Goal: Transaction & Acquisition: Purchase product/service

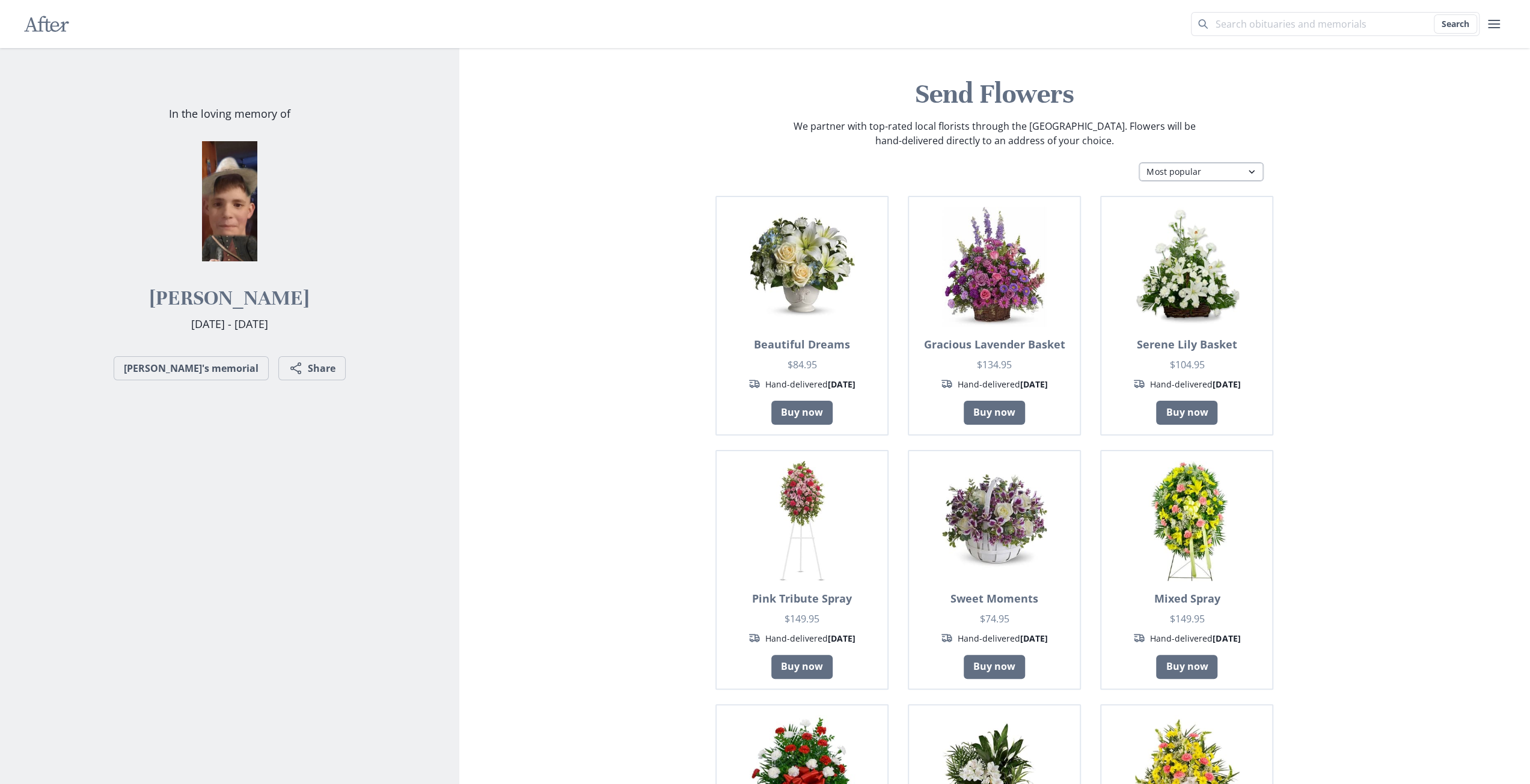
click at [1178, 179] on select "Most popular Table arrangements Baskets Plants Funerals Standing sprays Wreaths…" at bounding box center [1201, 172] width 125 height 19
click at [1139, 163] on select "Most popular Table arrangements Baskets Plants Funerals Standing sprays Wreaths…" at bounding box center [1201, 172] width 125 height 19
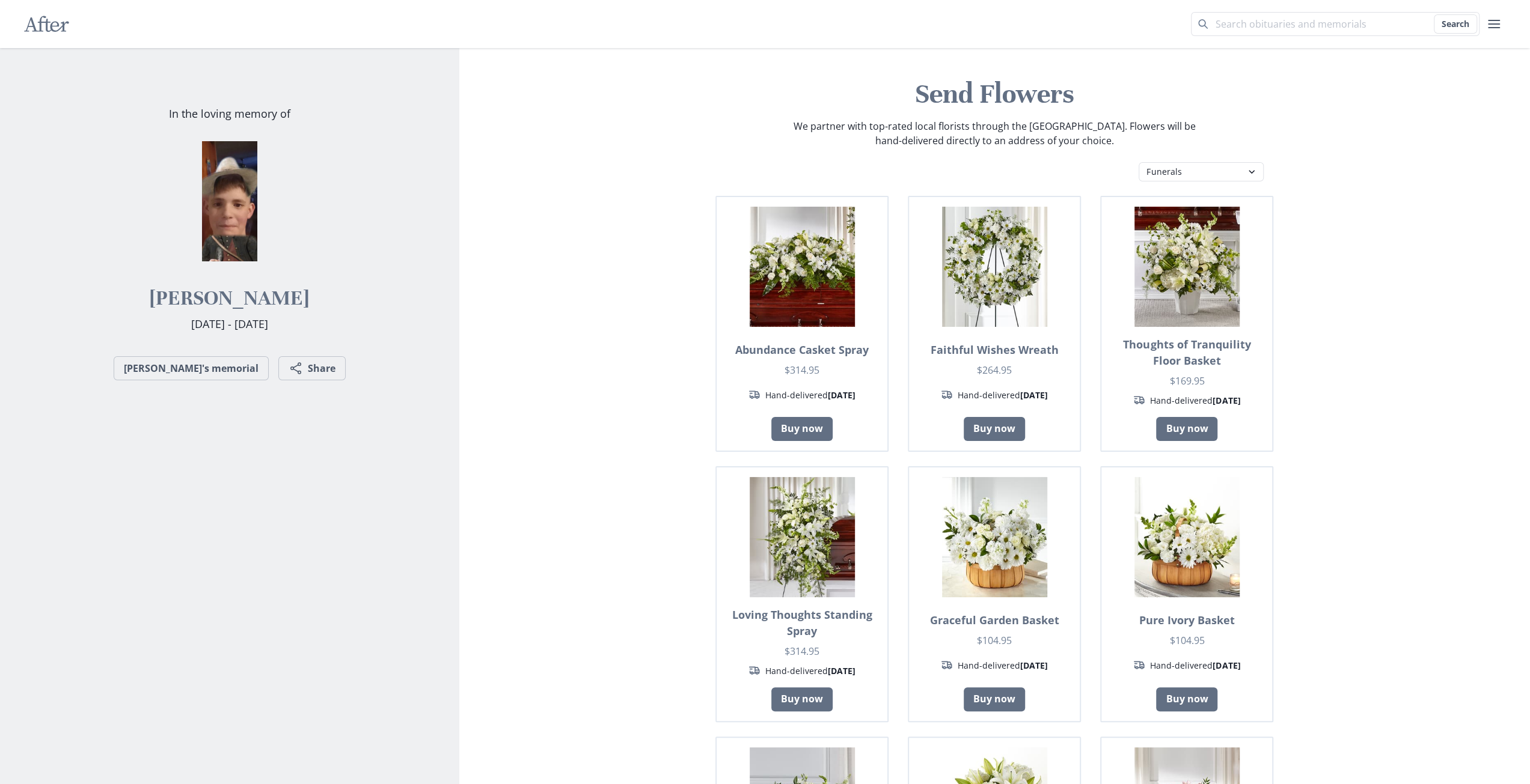
click at [1165, 183] on div "Send Flowers We partner with top-rated local florists through the [GEOGRAPHIC_D…" at bounding box center [995, 740] width 1052 height 1384
click at [1139, 163] on select "Most popular Table arrangements Baskets Plants Funerals Standing sprays Wreaths…" at bounding box center [1201, 172] width 125 height 19
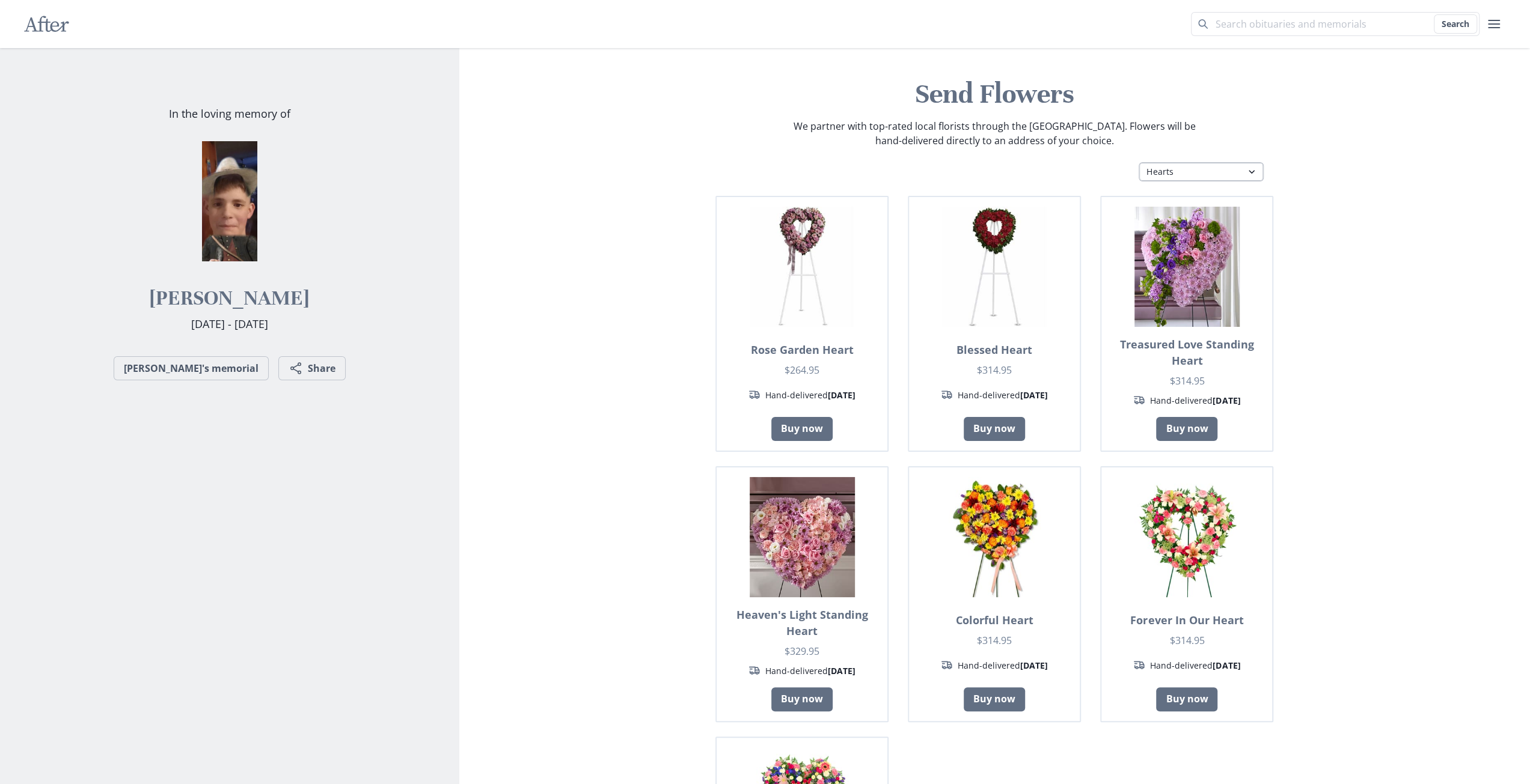
click at [1180, 163] on select "Most popular Table arrangements Baskets Plants Funerals Standing sprays Wreaths…" at bounding box center [1201, 172] width 125 height 19
click at [1139, 163] on select "Most popular Table arrangements Baskets Plants Funerals Standing sprays Wreaths…" at bounding box center [1201, 172] width 125 height 19
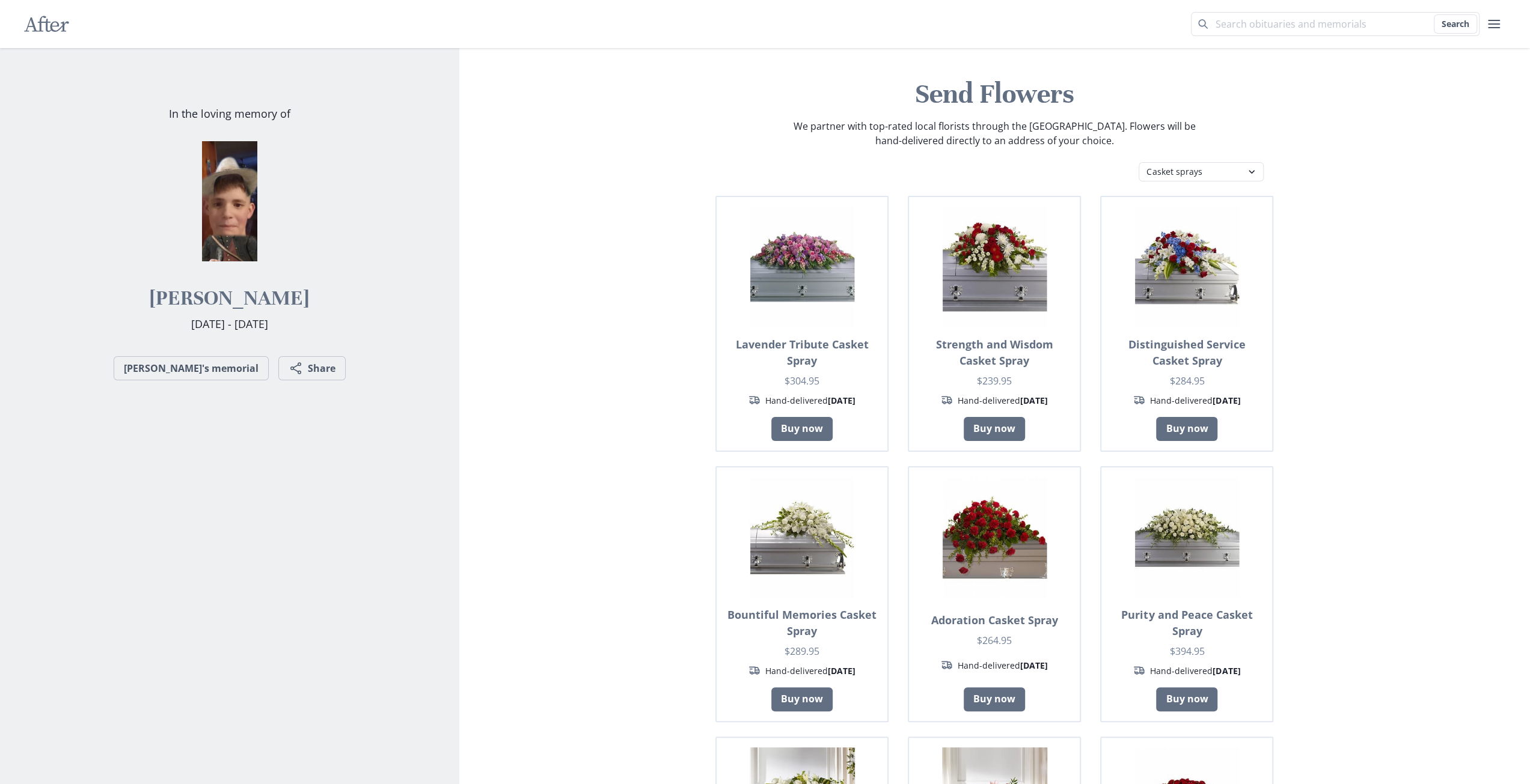
drag, startPoint x: 1164, startPoint y: 151, endPoint x: 1164, endPoint y: 160, distance: 9.0
click at [1163, 152] on header "Send Flowers We partner with top-rated local florists through the [GEOGRAPHIC_D…" at bounding box center [995, 117] width 1052 height 80
click at [1171, 169] on select "Most popular Table arrangements Baskets Plants Funerals Standing sprays Wreaths…" at bounding box center [1201, 172] width 125 height 19
click at [1139, 163] on select "Most popular Table arrangements Baskets Plants Funerals Standing sprays Wreaths…" at bounding box center [1201, 172] width 125 height 19
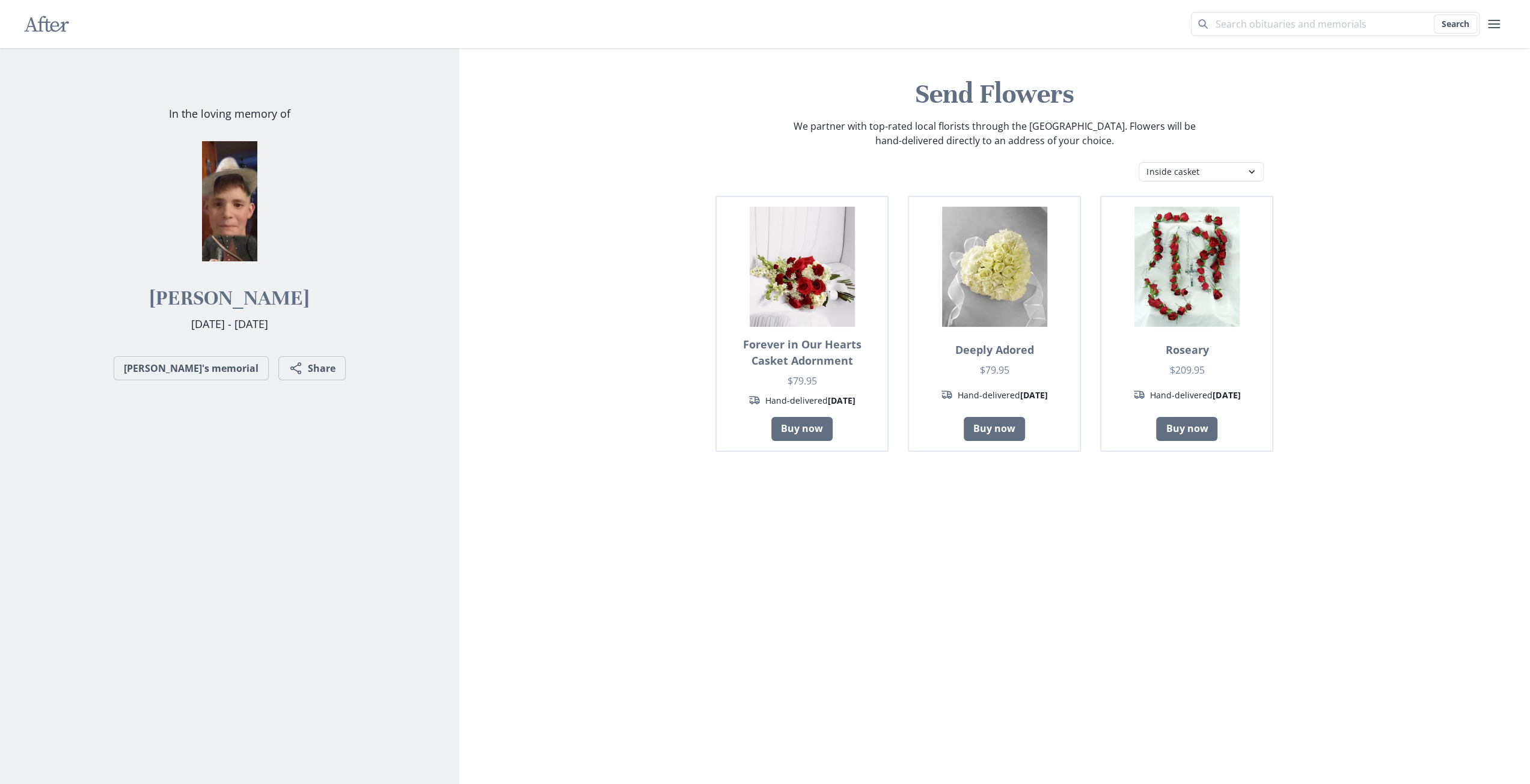
click at [1179, 154] on header "Send Flowers We partner with top-rated local florists through the [GEOGRAPHIC_D…" at bounding box center [995, 117] width 1052 height 80
click at [1179, 172] on select "Most popular Table arrangements Baskets Plants Funerals Standing sprays Wreaths…" at bounding box center [1201, 172] width 125 height 19
click at [1139, 163] on select "Most popular Table arrangements Baskets Plants Funerals Standing sprays Wreaths…" at bounding box center [1201, 172] width 125 height 19
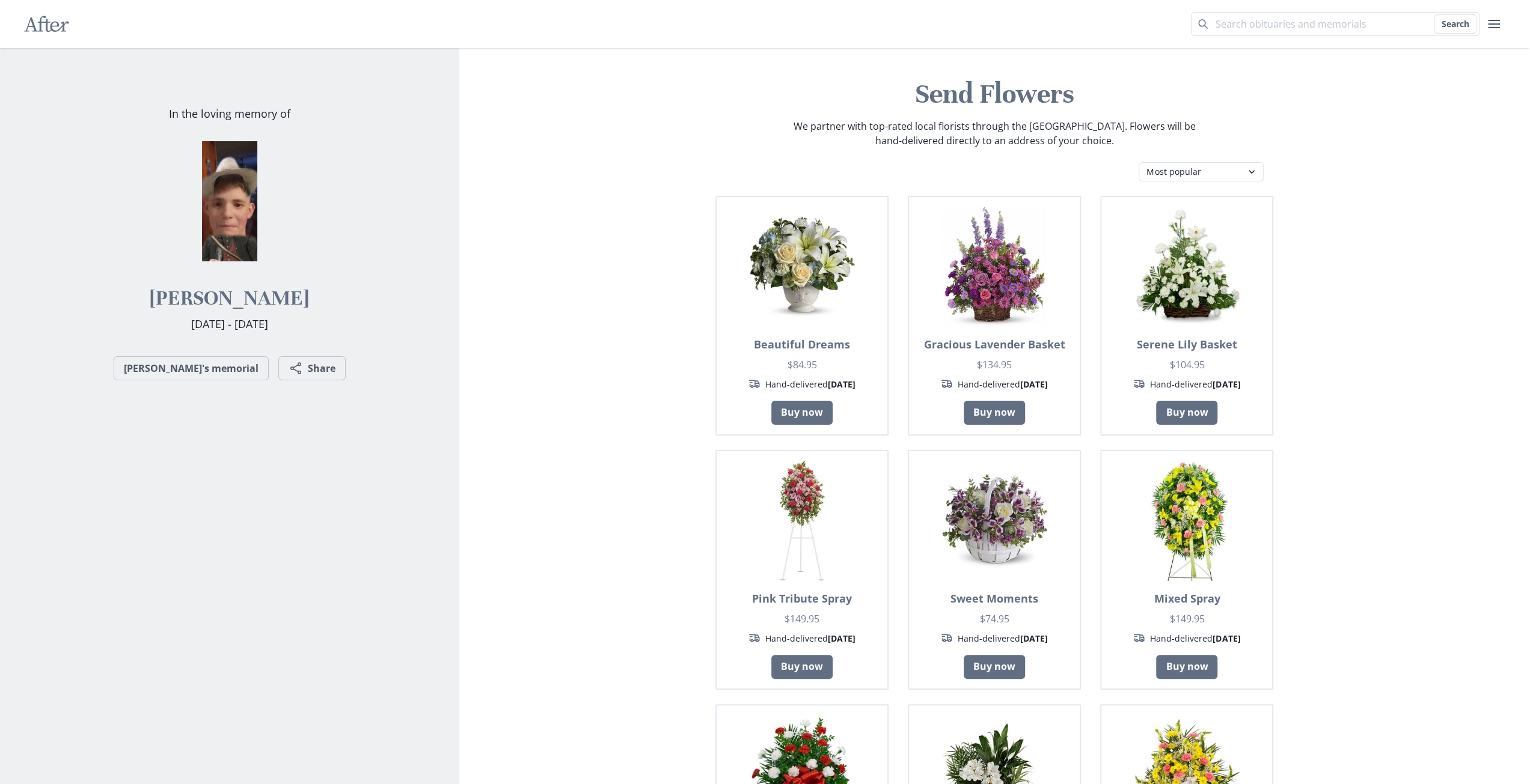
click at [1178, 191] on div "Send Flowers We partner with top-rated local florists through the [GEOGRAPHIC_D…" at bounding box center [995, 715] width 1052 height 1335
drag, startPoint x: 1192, startPoint y: 124, endPoint x: 1189, endPoint y: 136, distance: 12.4
click at [1192, 126] on p "We partner with top-rated local florists through the [GEOGRAPHIC_DATA]. Flowers…" at bounding box center [994, 134] width 404 height 29
click at [1187, 151] on header "Send Flowers We partner with top-rated local florists through the [GEOGRAPHIC_D…" at bounding box center [995, 117] width 1052 height 80
click at [1190, 169] on select "Most popular Table arrangements Baskets Plants Funerals Standing sprays Wreaths…" at bounding box center [1201, 172] width 125 height 19
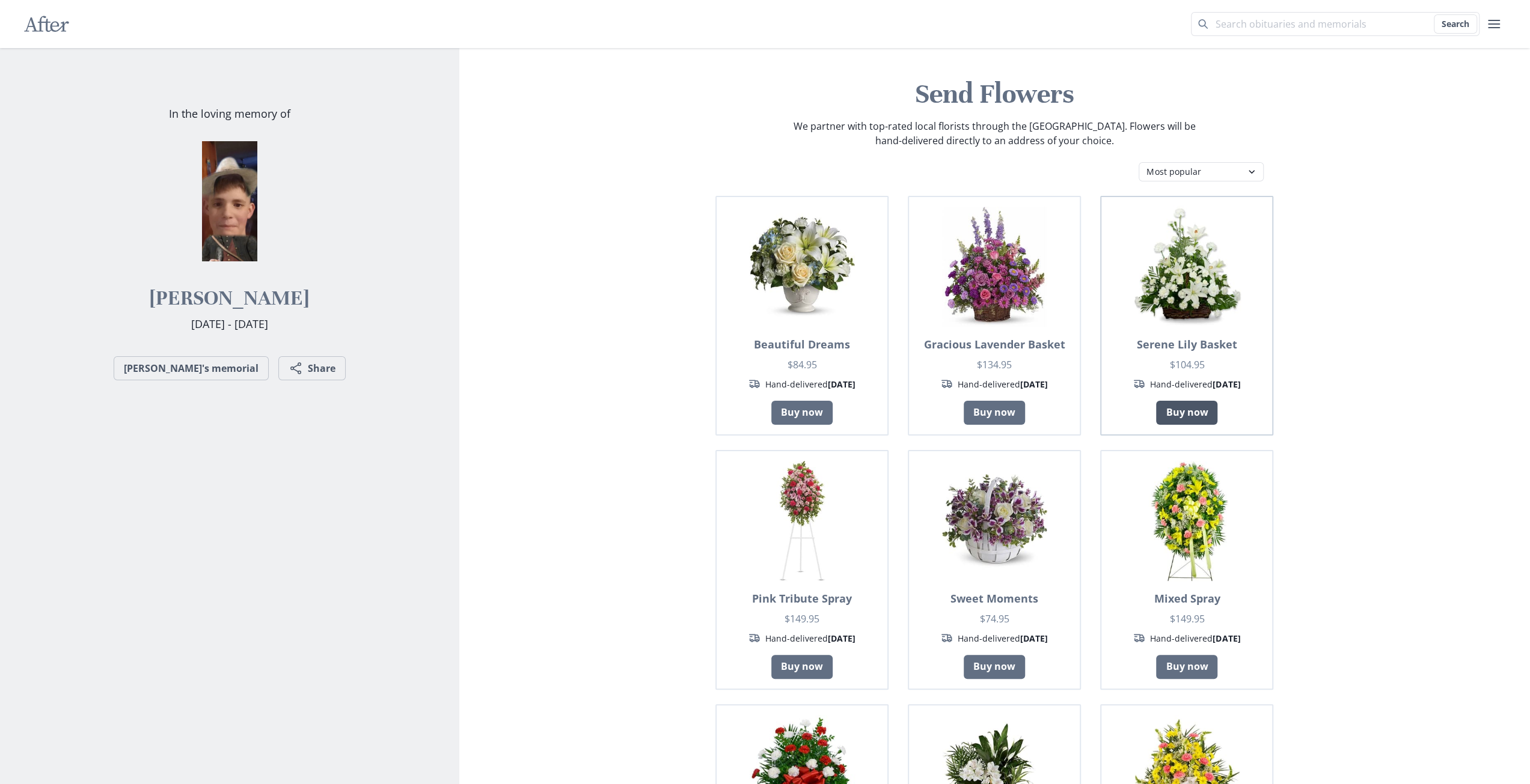
select select "fa"
click at [1139, 163] on select "Most popular Table arrangements Baskets Plants Funerals Standing sprays Wreaths…" at bounding box center [1201, 172] width 125 height 19
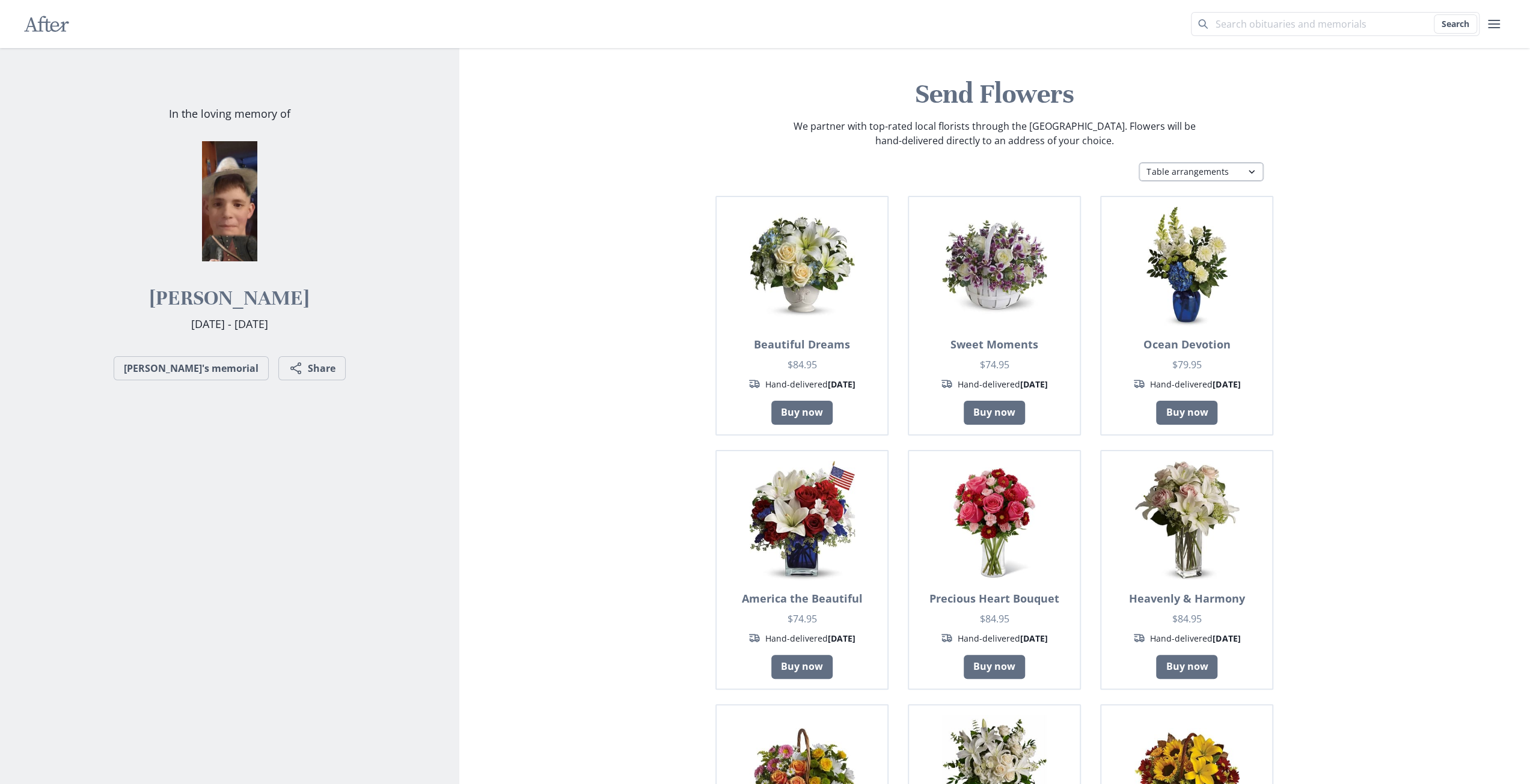
click at [1196, 171] on select "Most popular Table arrangements Baskets Plants Funerals Standing sprays Wreaths…" at bounding box center [1201, 172] width 125 height 19
click at [221, 373] on link "[PERSON_NAME]'s memorial" at bounding box center [192, 369] width 155 height 24
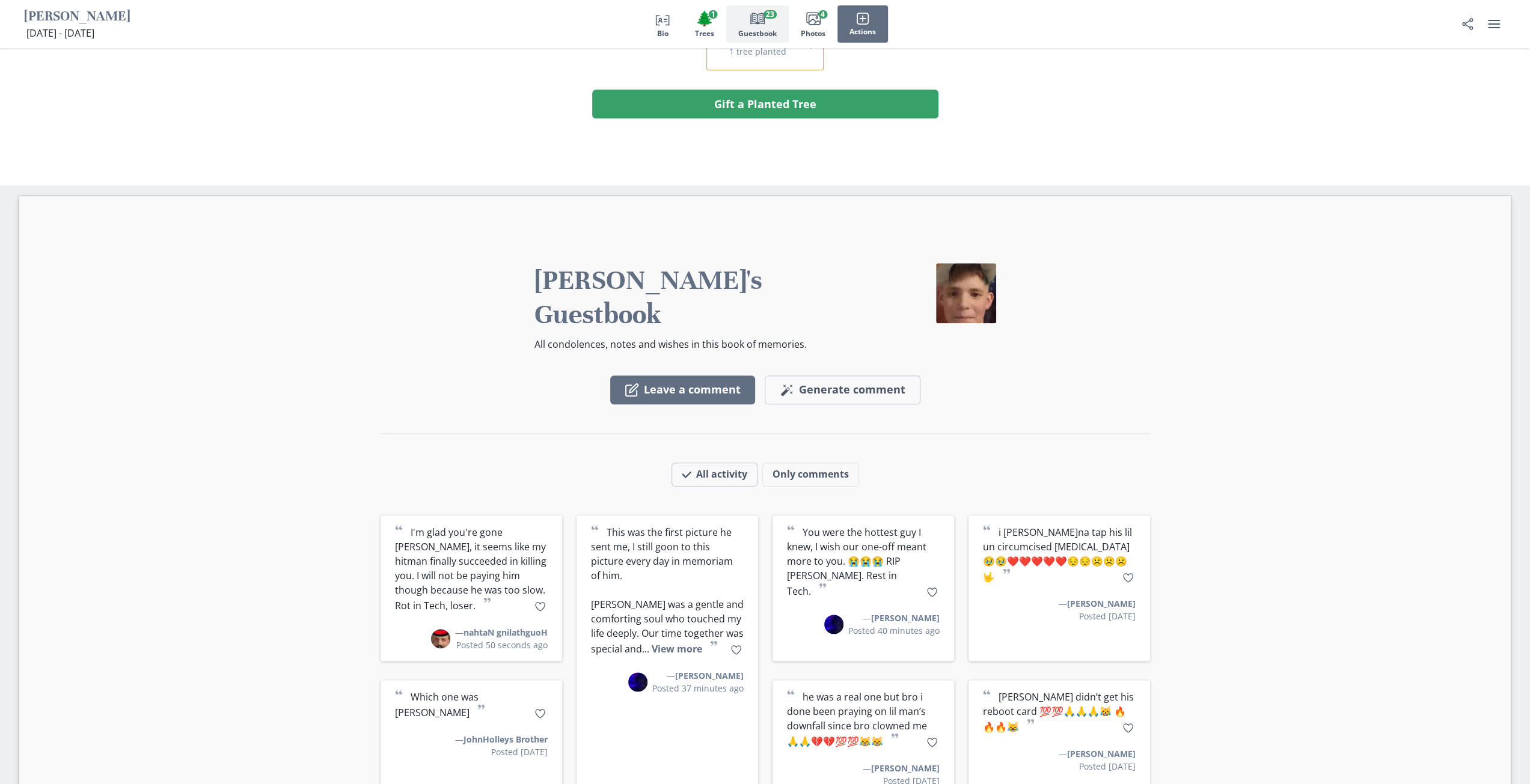
click at [746, 33] on span "Guestbook" at bounding box center [757, 33] width 39 height 8
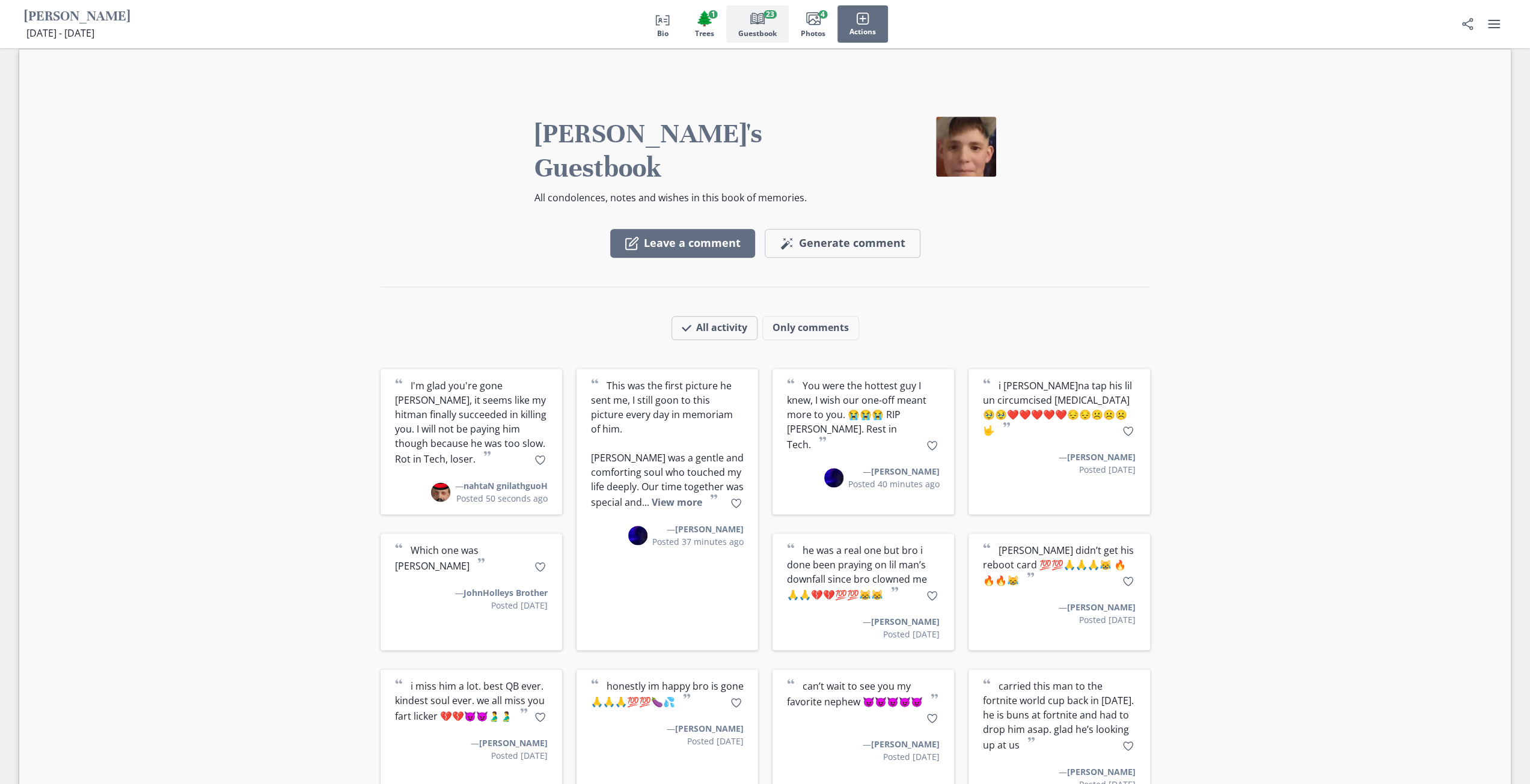
scroll to position [1349, 0]
click at [807, 16] on icon "button" at bounding box center [812, 17] width 12 height 10
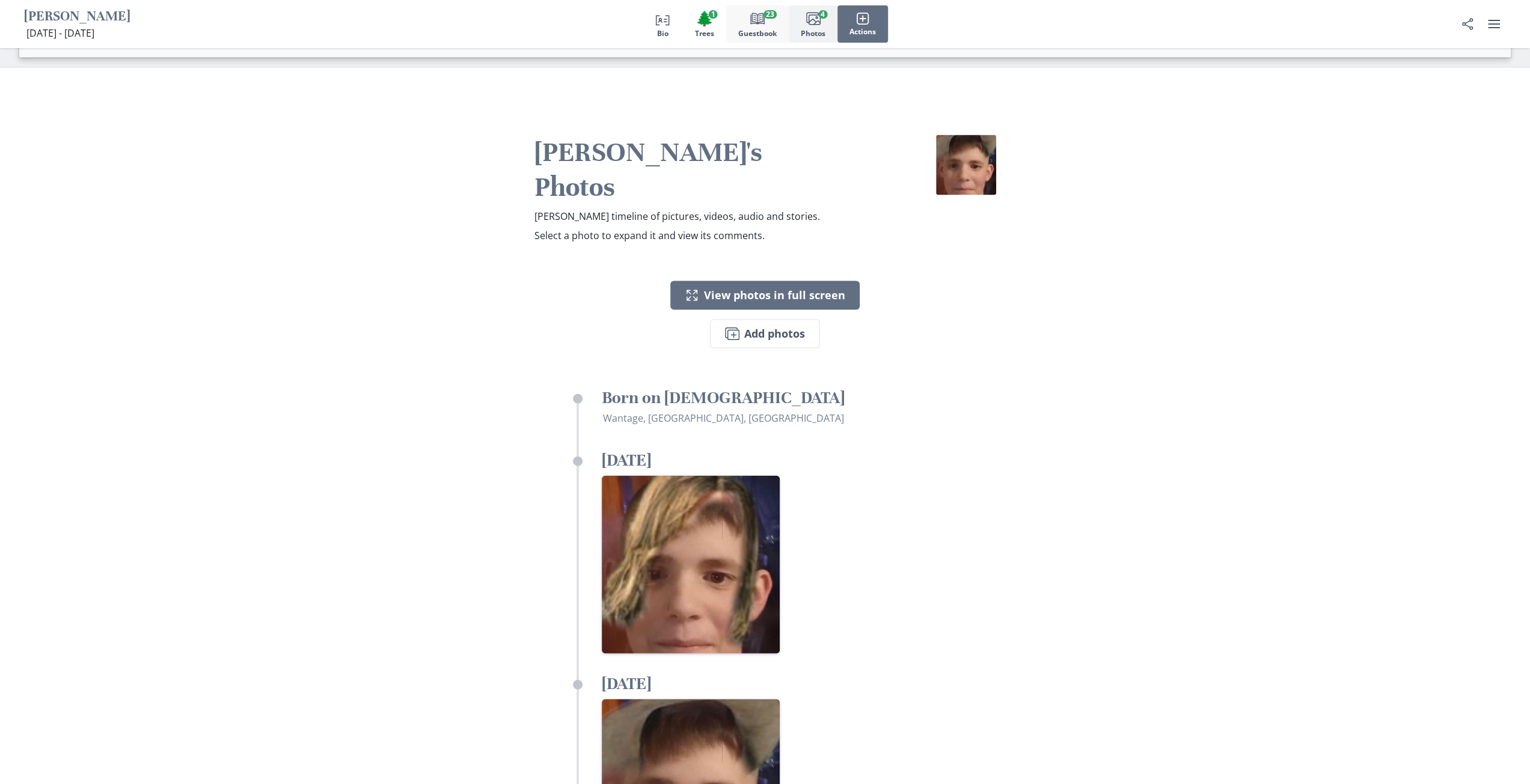
click at [743, 17] on button "Book Guestbook 23" at bounding box center [757, 23] width 62 height 37
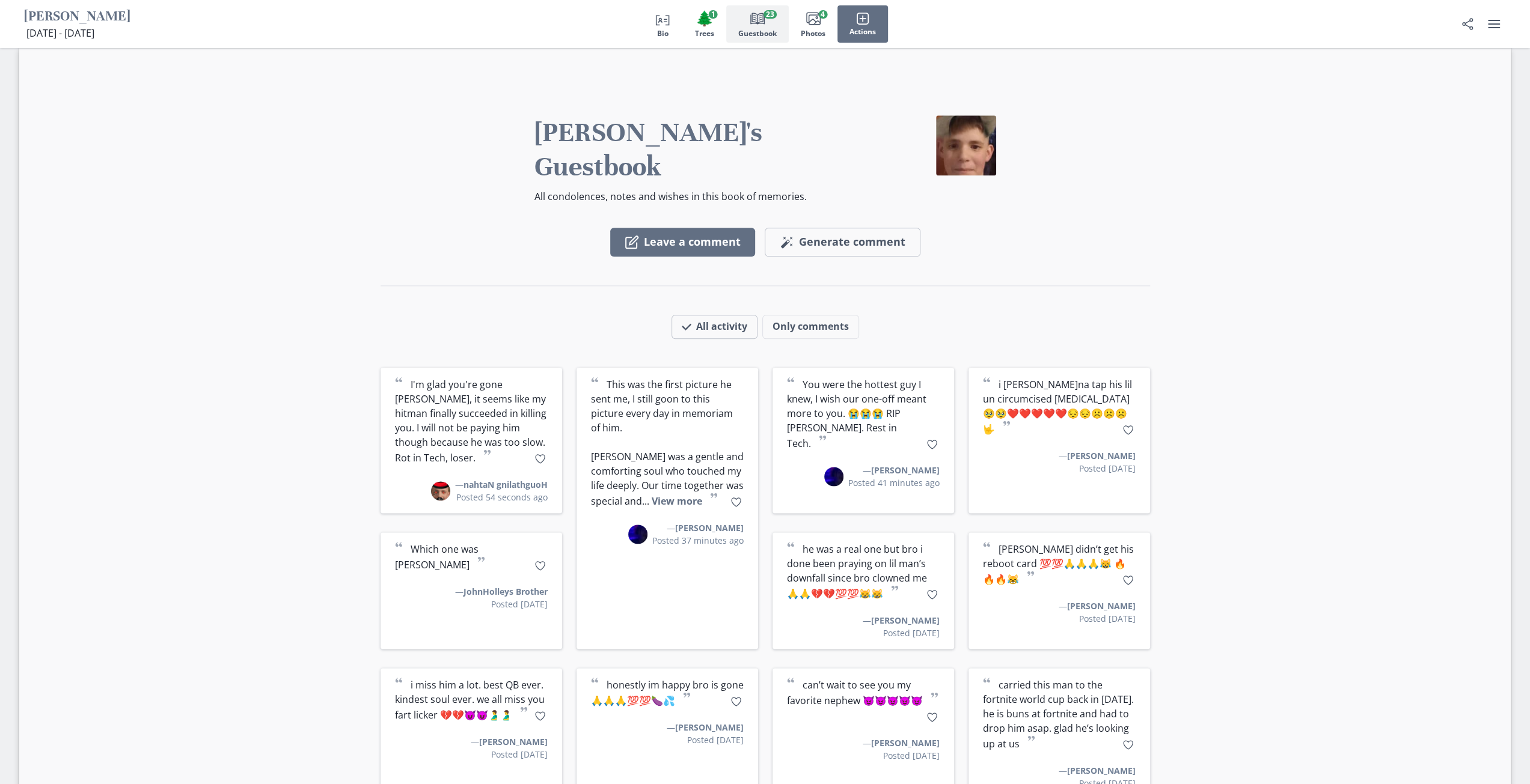
scroll to position [1349, 0]
click at [806, 32] on span "Photos" at bounding box center [812, 33] width 24 height 8
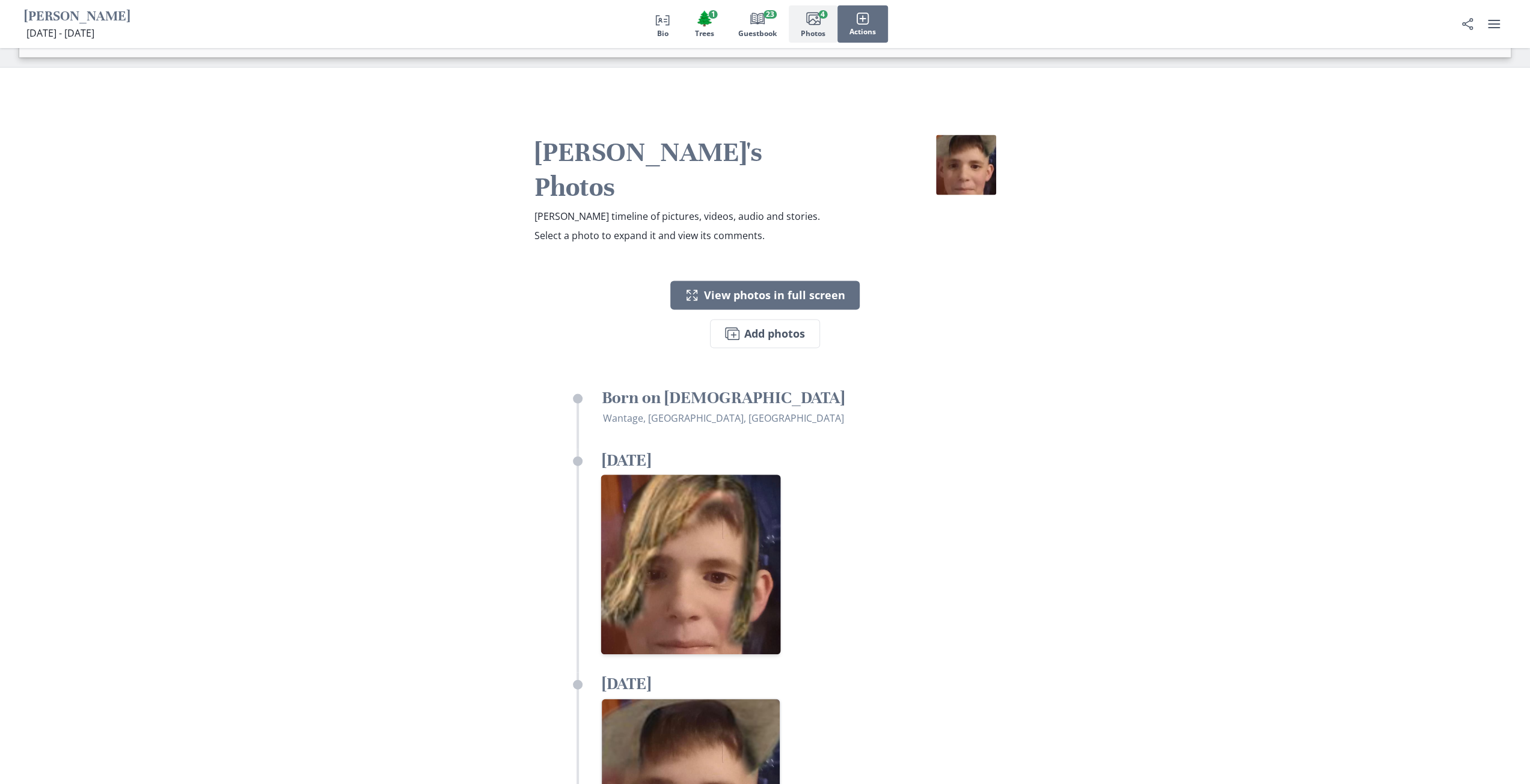
scroll to position [2781, 0]
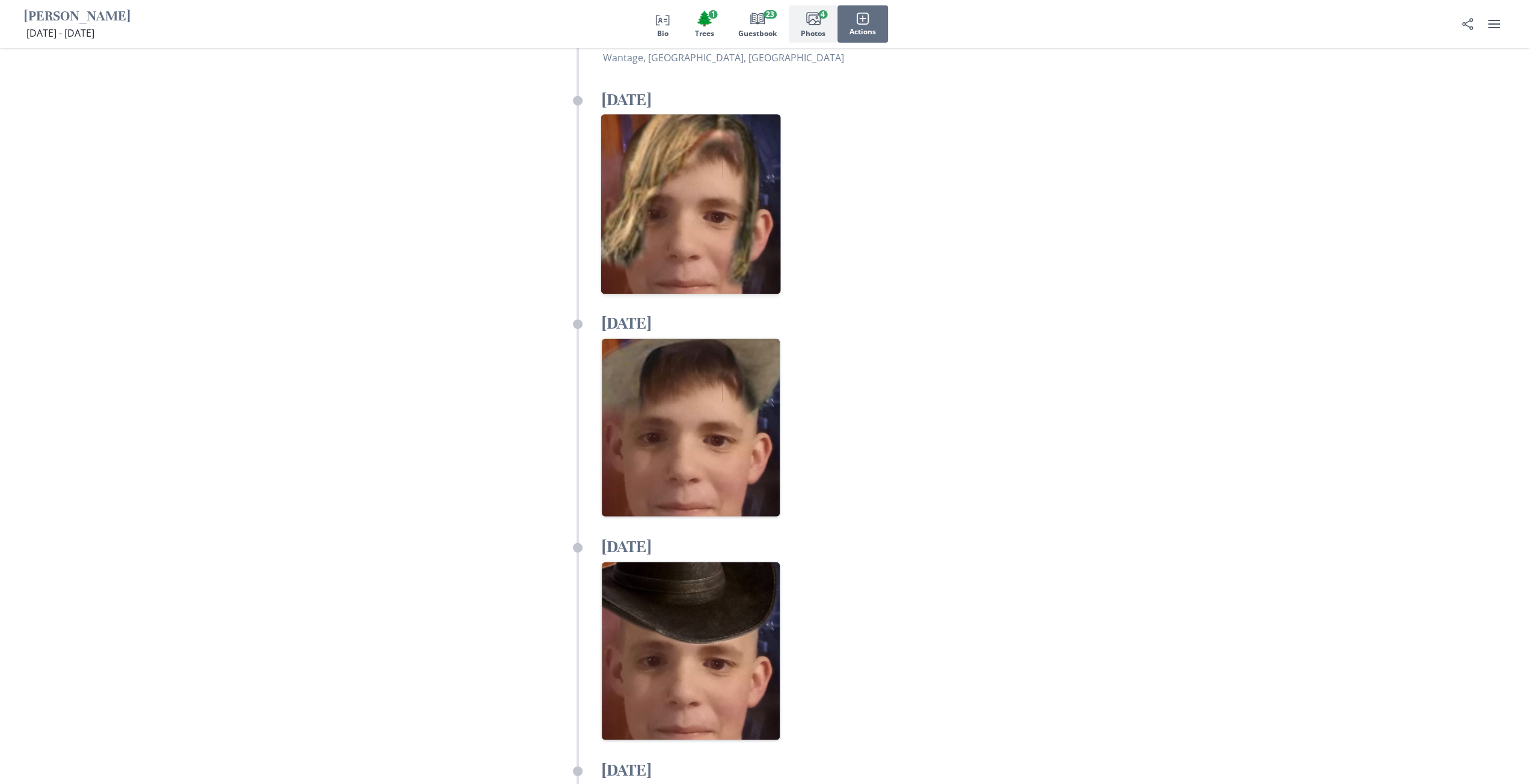
click at [658, 115] on img "Open in full screen" at bounding box center [690, 204] width 180 height 180
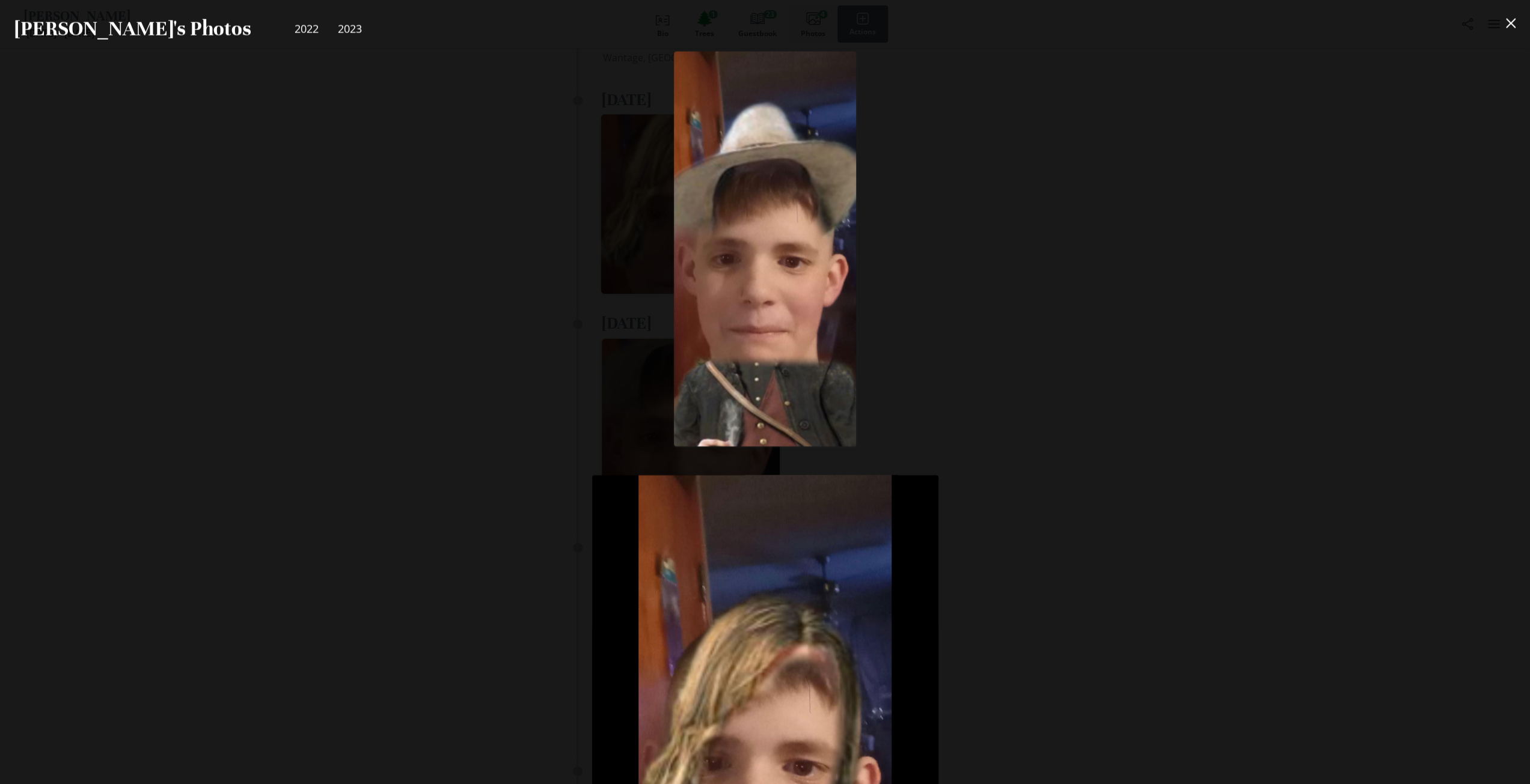
scroll to position [421, 0]
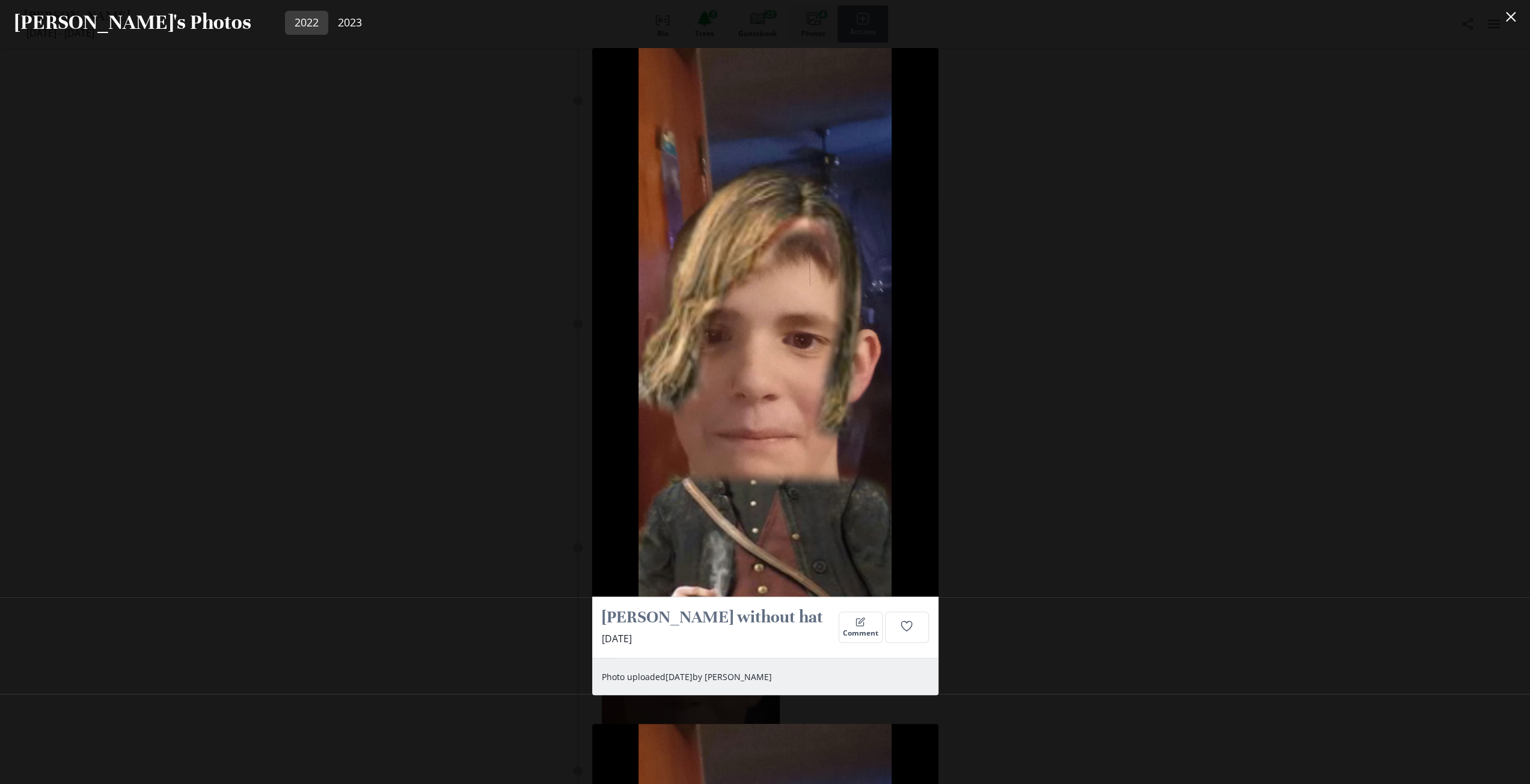
click at [249, 139] on div "[PERSON_NAME] without hat [DATE] Comment Photo uploaded [DATE] by [PERSON_NAME]…" at bounding box center [765, 415] width 1530 height 739
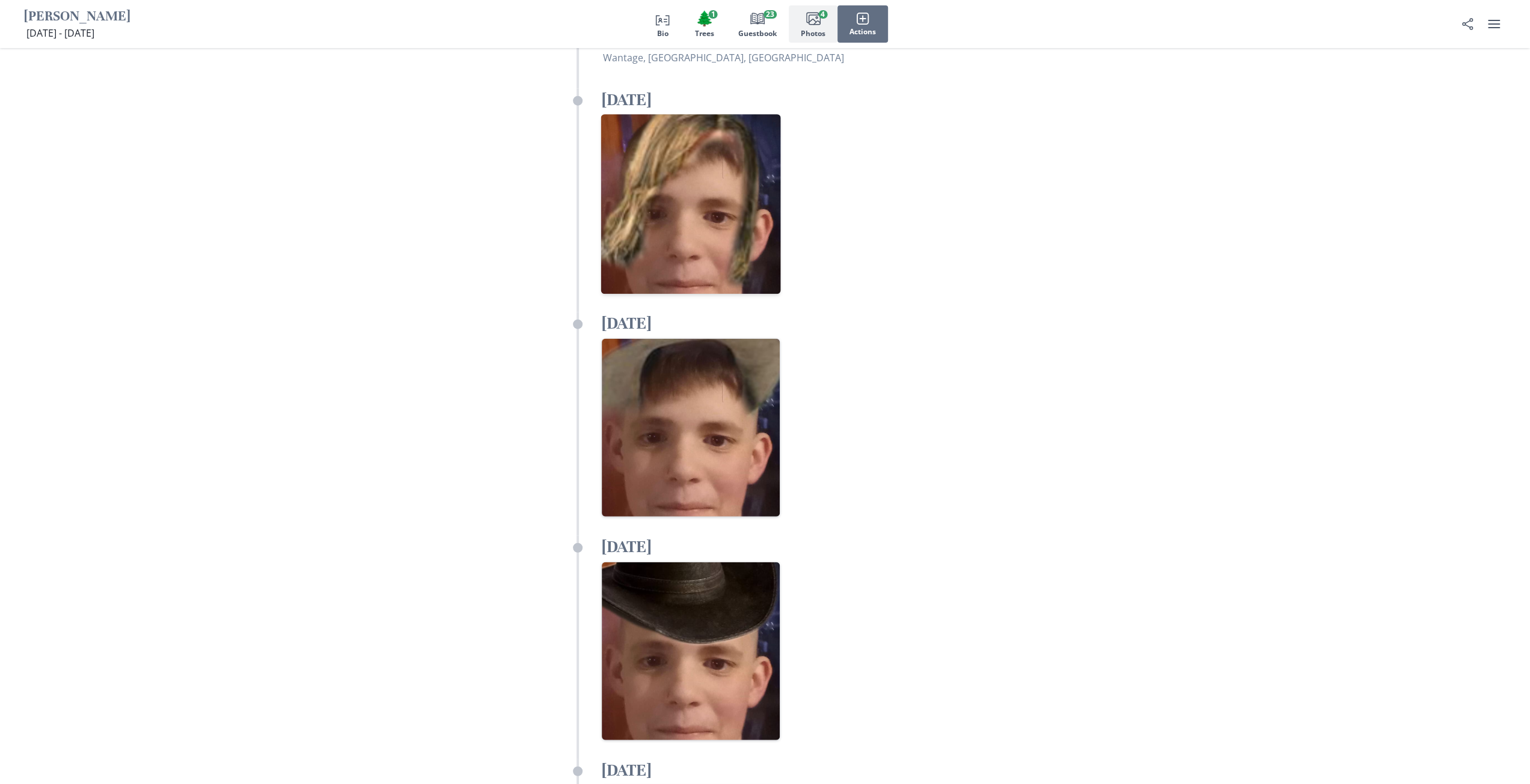
click at [745, 192] on img "Open in full screen" at bounding box center [690, 204] width 180 height 180
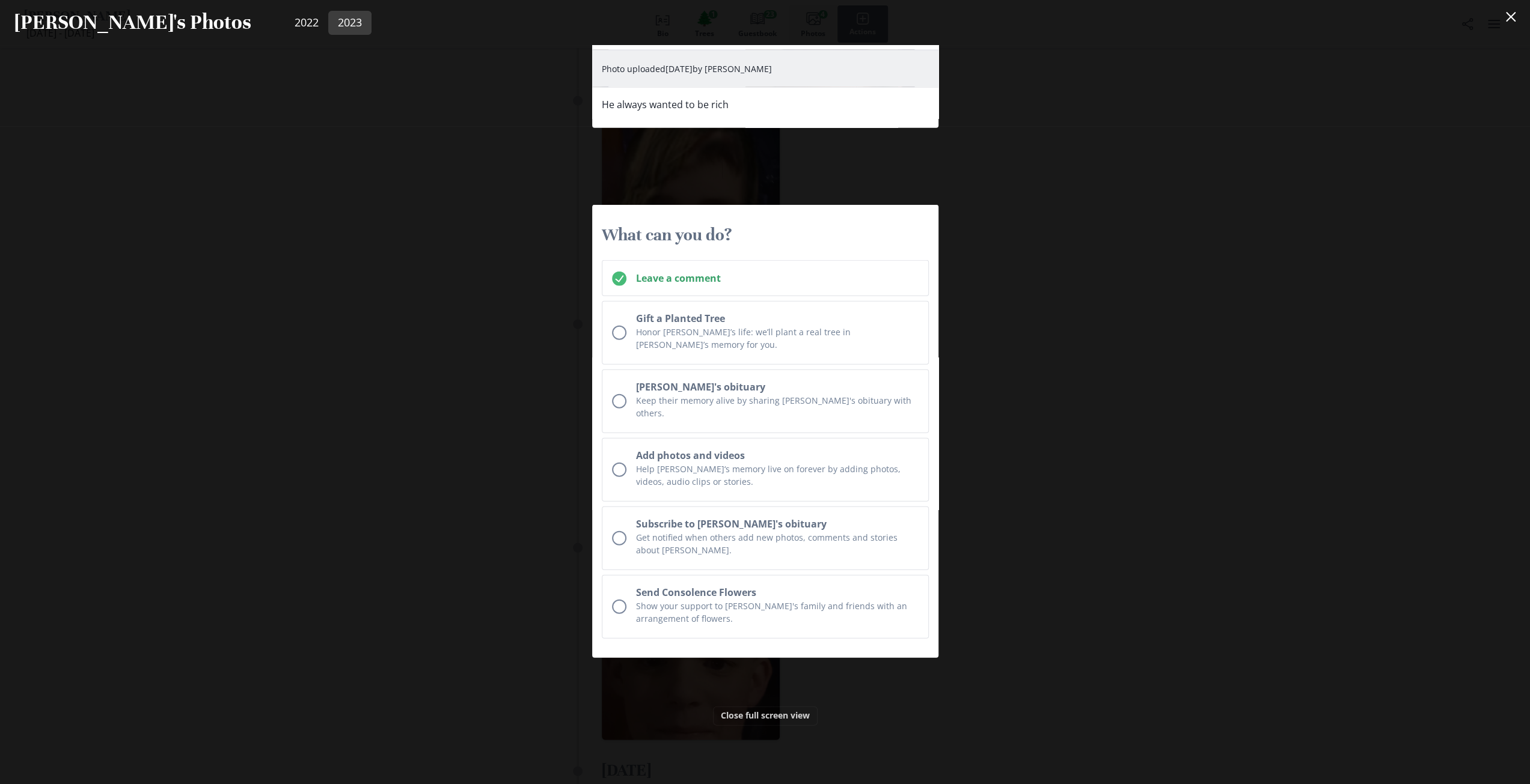
scroll to position [3124, 0]
click at [508, 632] on div "[PERSON_NAME] without hat [DATE] Comment Photo uploaded [DATE] by [PERSON_NAME]…" at bounding box center [765, 415] width 1530 height 739
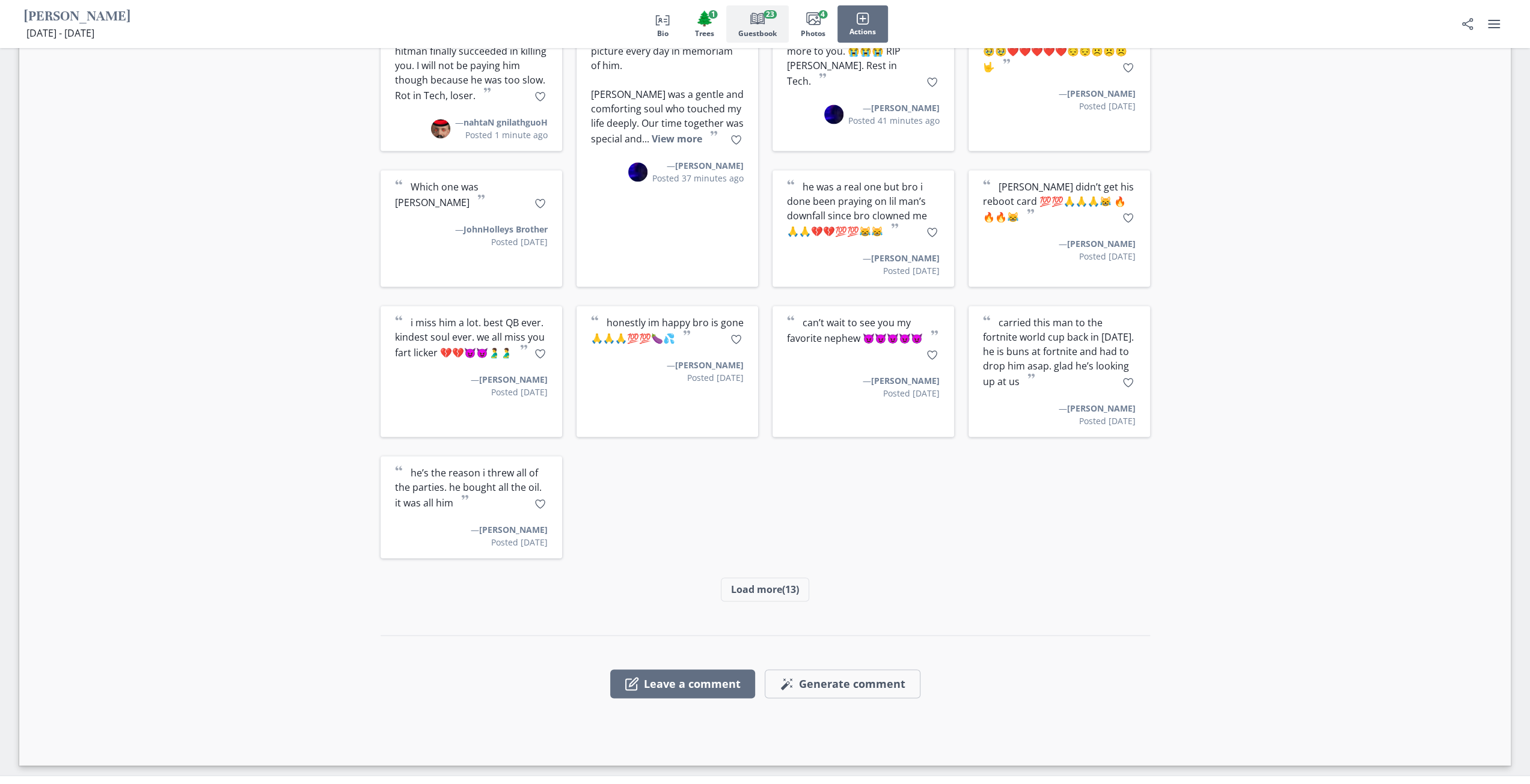
scroll to position [1694, 0]
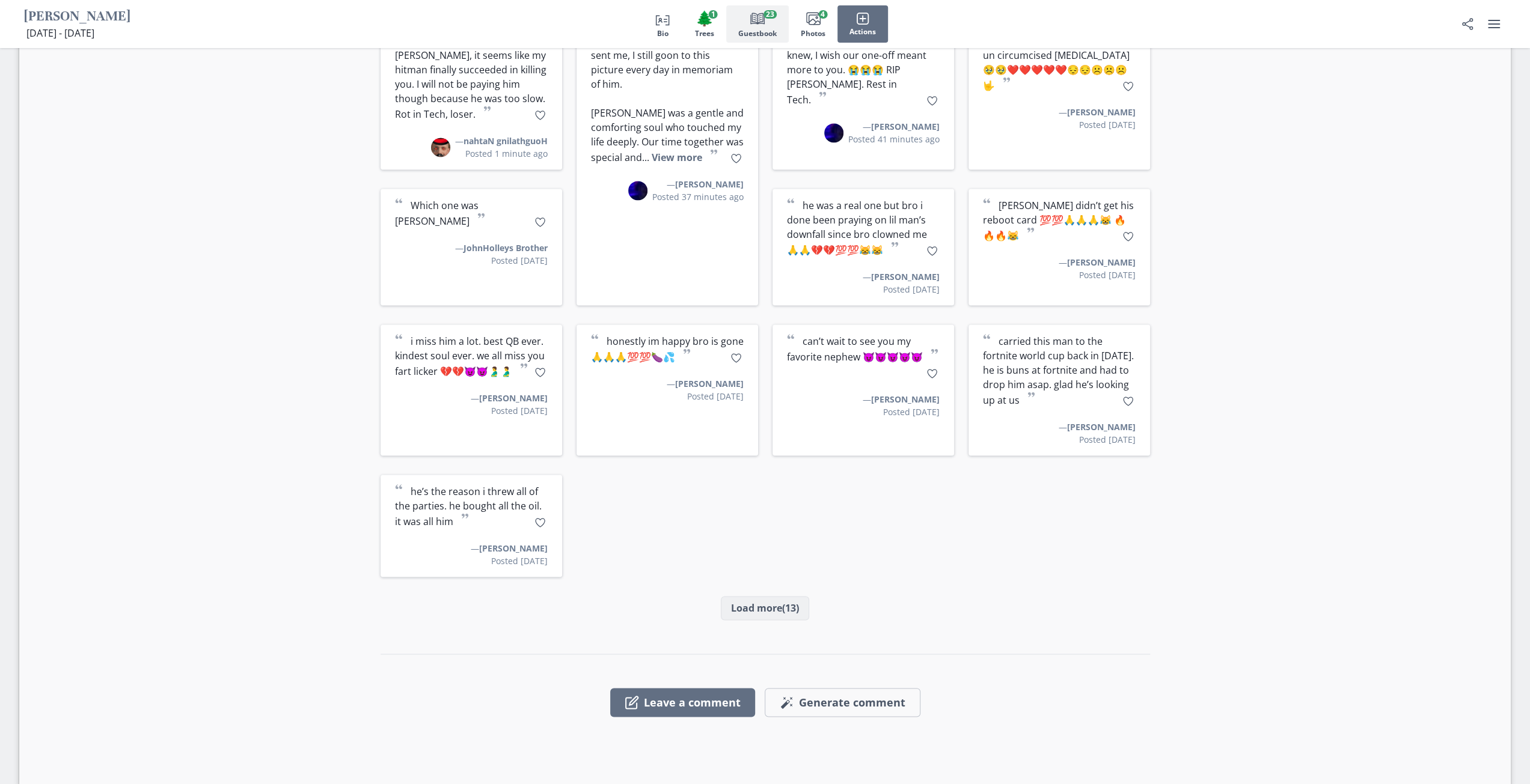
click at [768, 596] on button "Load more (13)" at bounding box center [765, 608] width 89 height 24
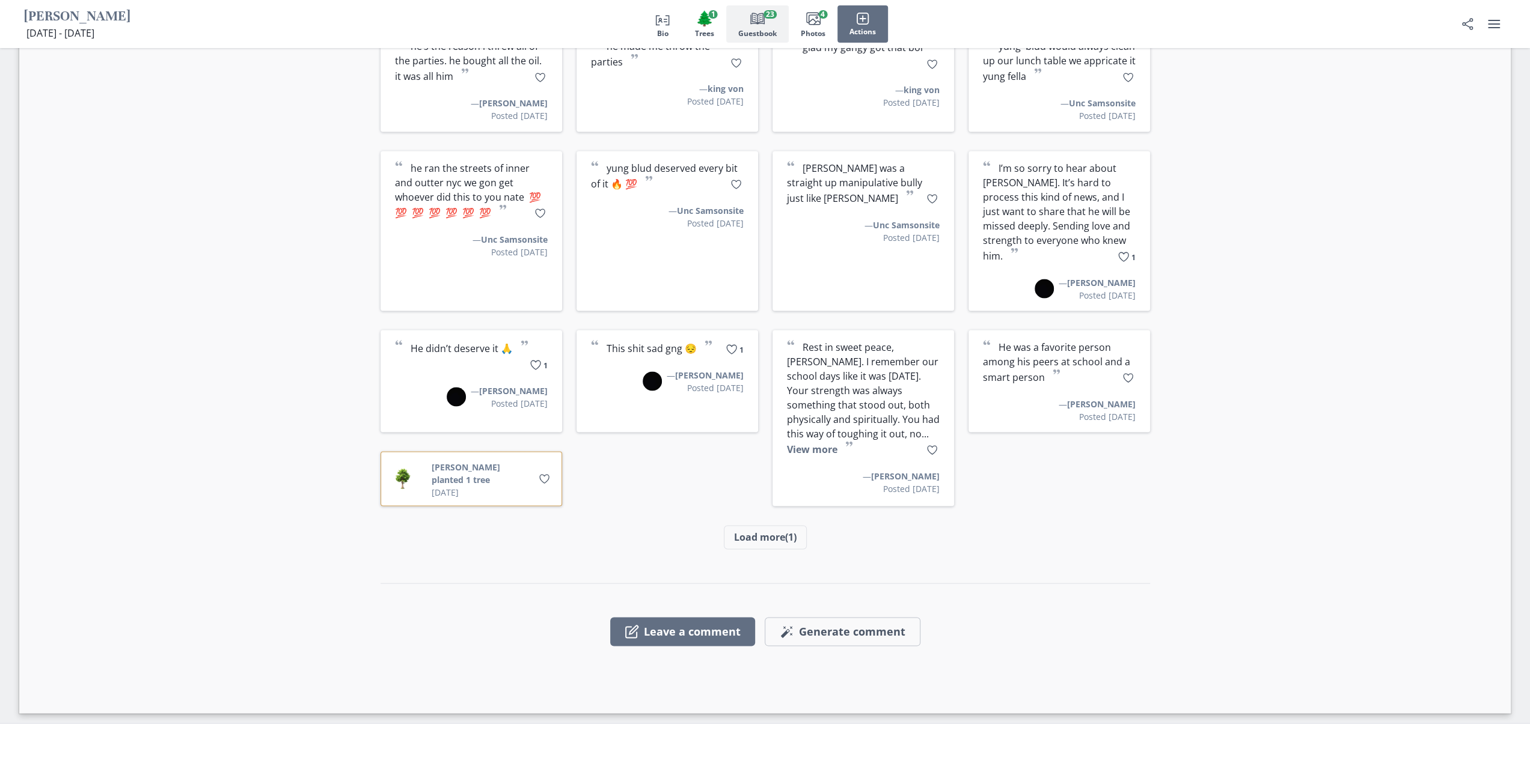
scroll to position [1994, 0]
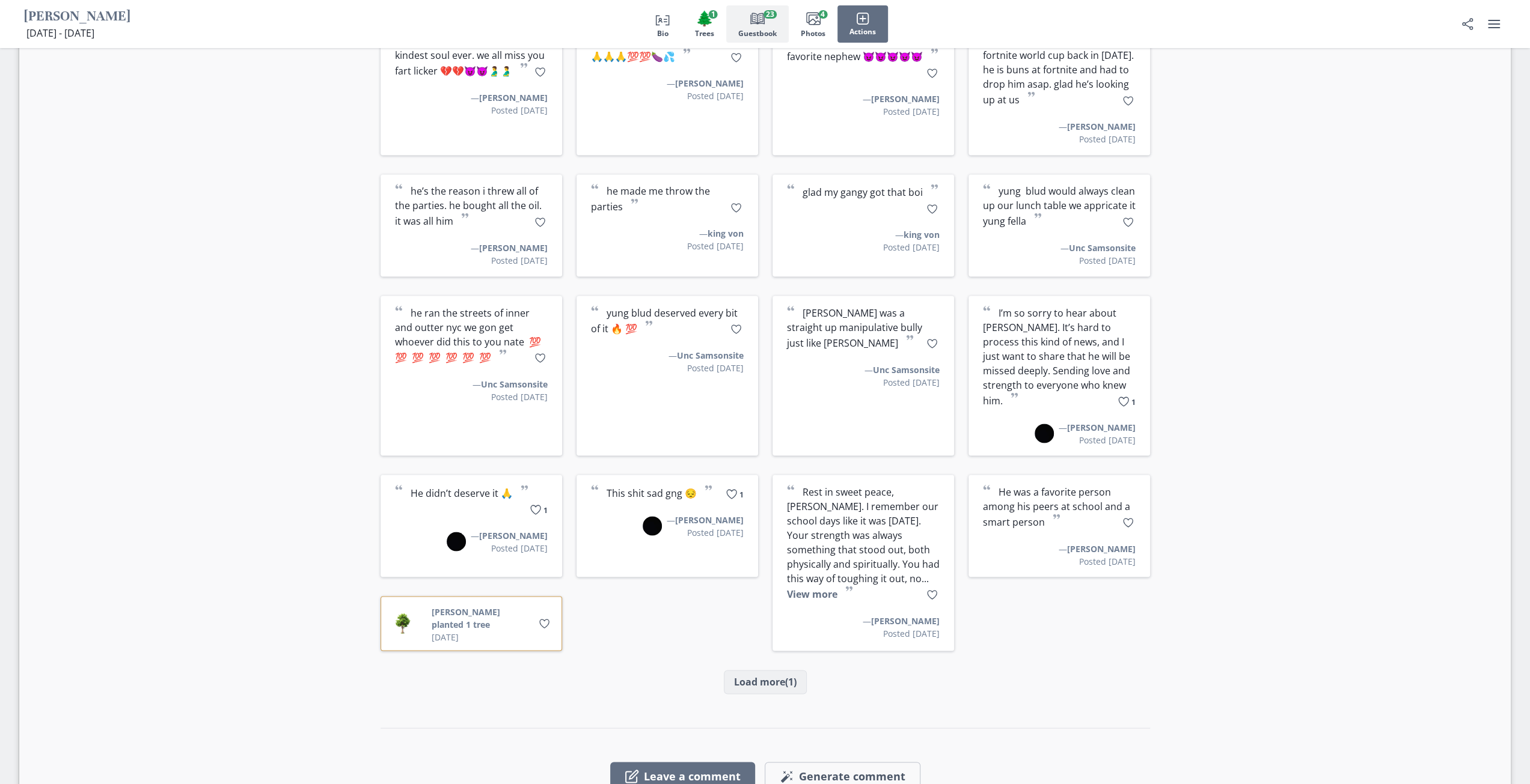
click at [734, 670] on button "Load more (1)" at bounding box center [765, 682] width 83 height 24
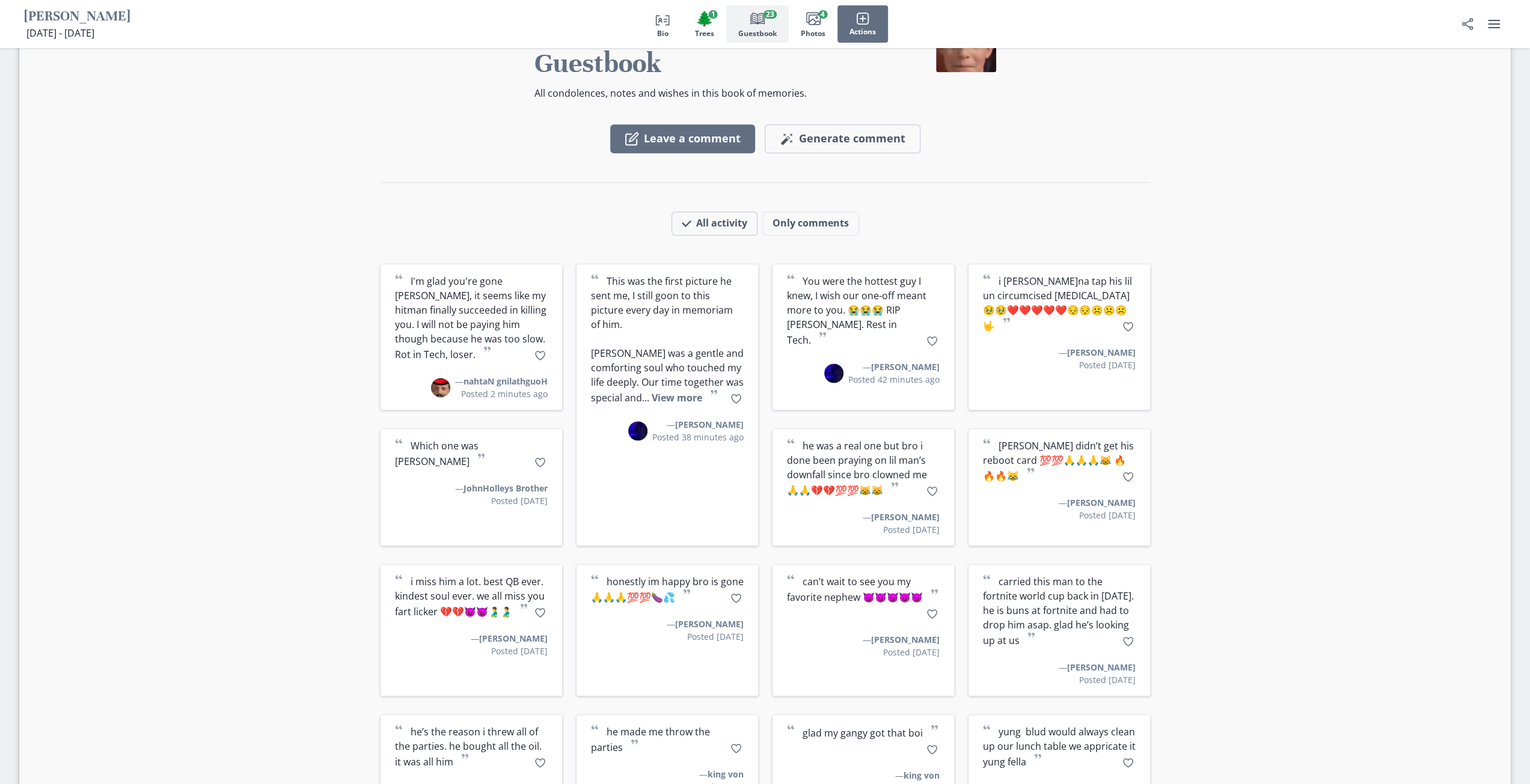
scroll to position [1393, 0]
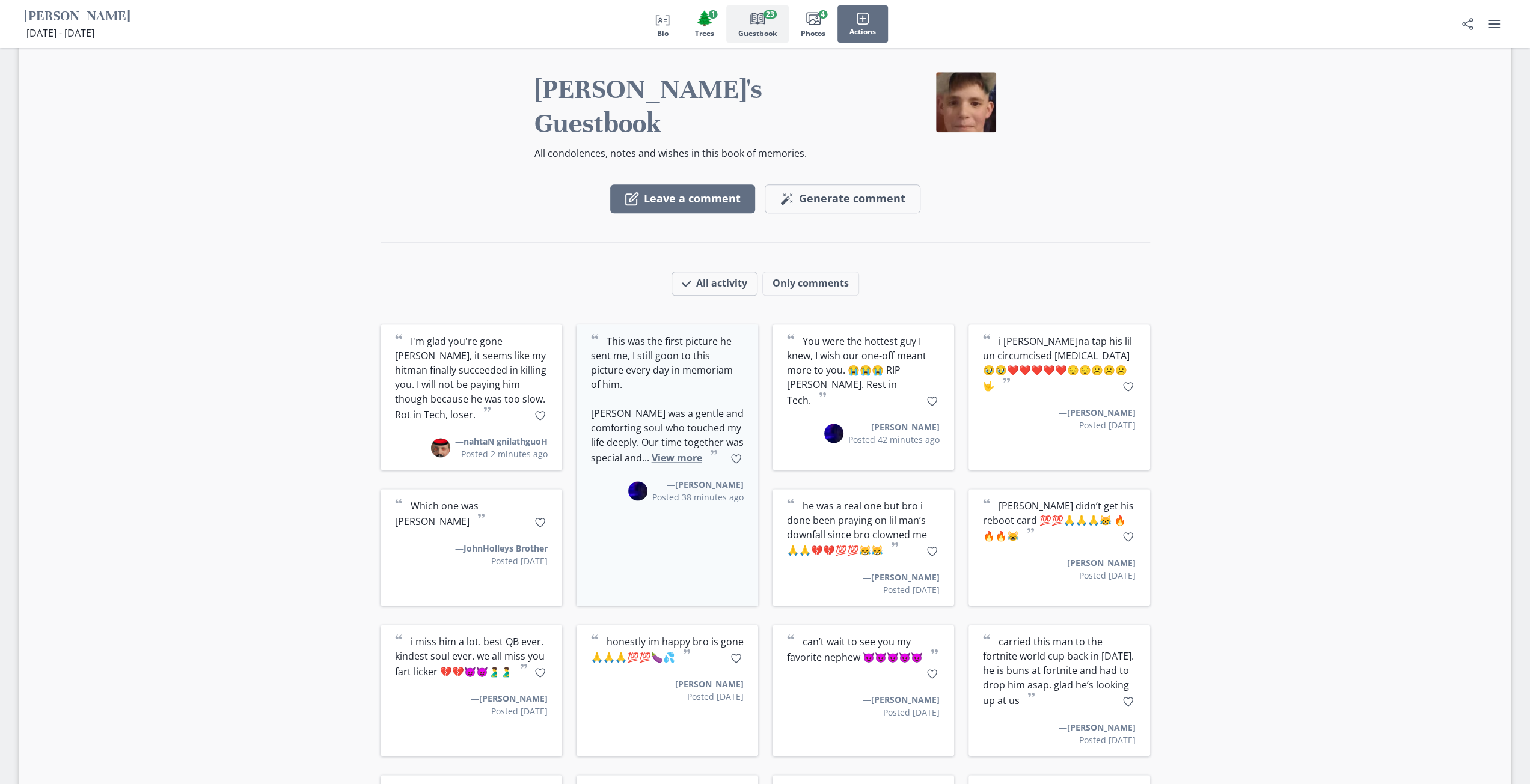
click at [671, 452] on button "View more" at bounding box center [677, 458] width 51 height 14
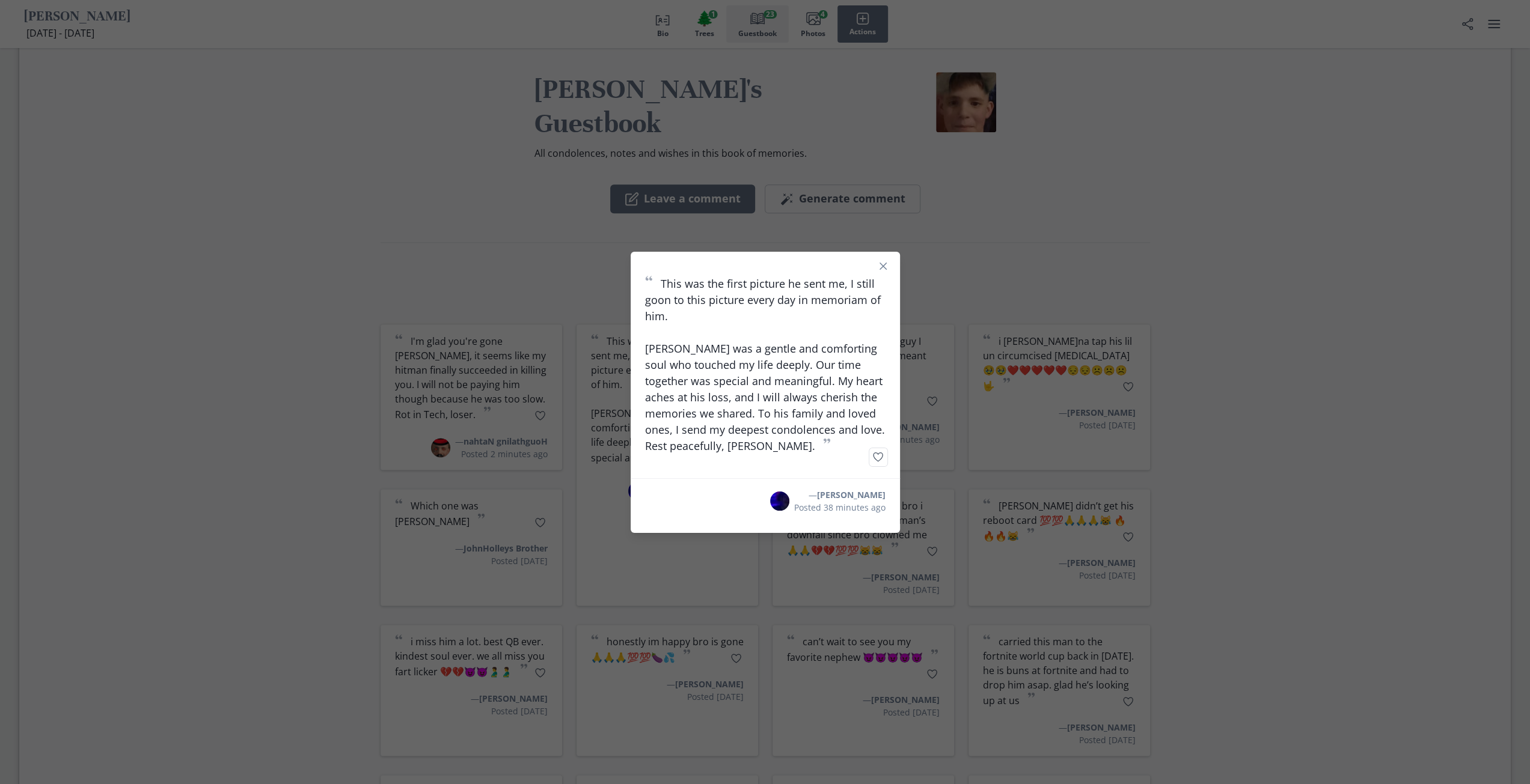
drag, startPoint x: 615, startPoint y: 557, endPoint x: 582, endPoint y: 554, distance: 33.1
click at [613, 555] on div "“ This was the first picture he sent me, I still goon to this picture every day…" at bounding box center [765, 392] width 1530 height 784
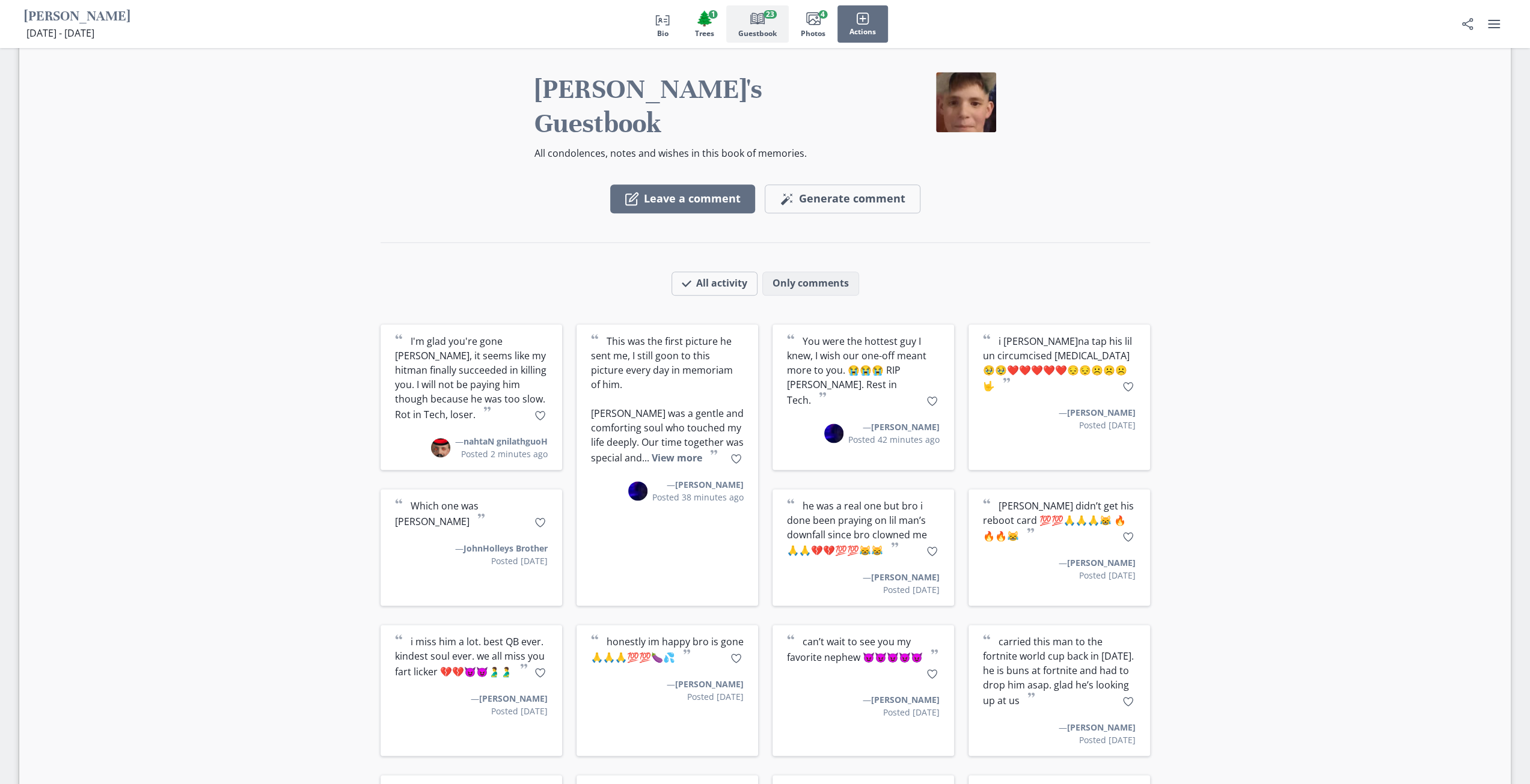
click at [778, 272] on button "Only comments" at bounding box center [811, 284] width 97 height 24
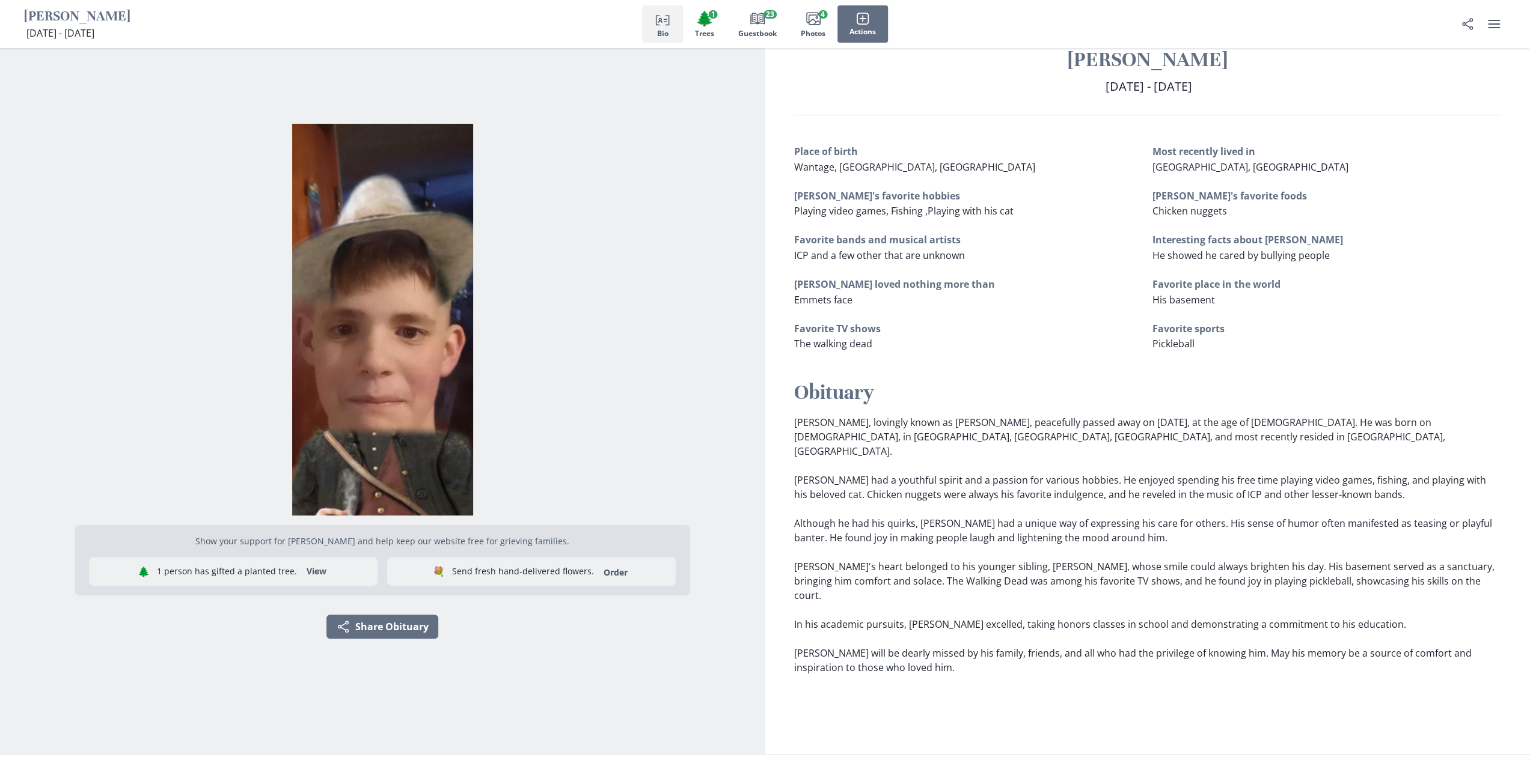
scroll to position [0, 0]
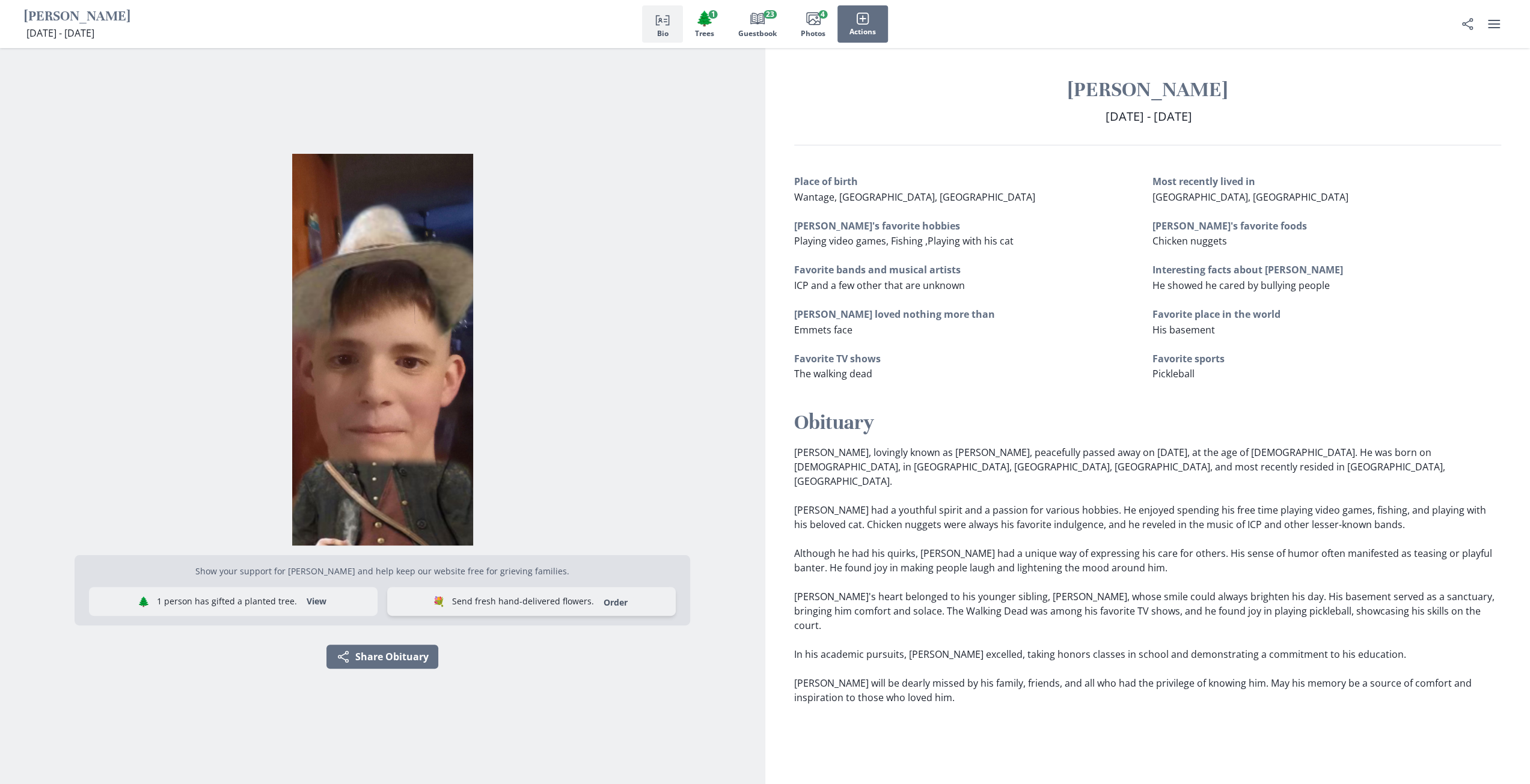
click at [620, 597] on link "Order" at bounding box center [615, 602] width 39 height 12
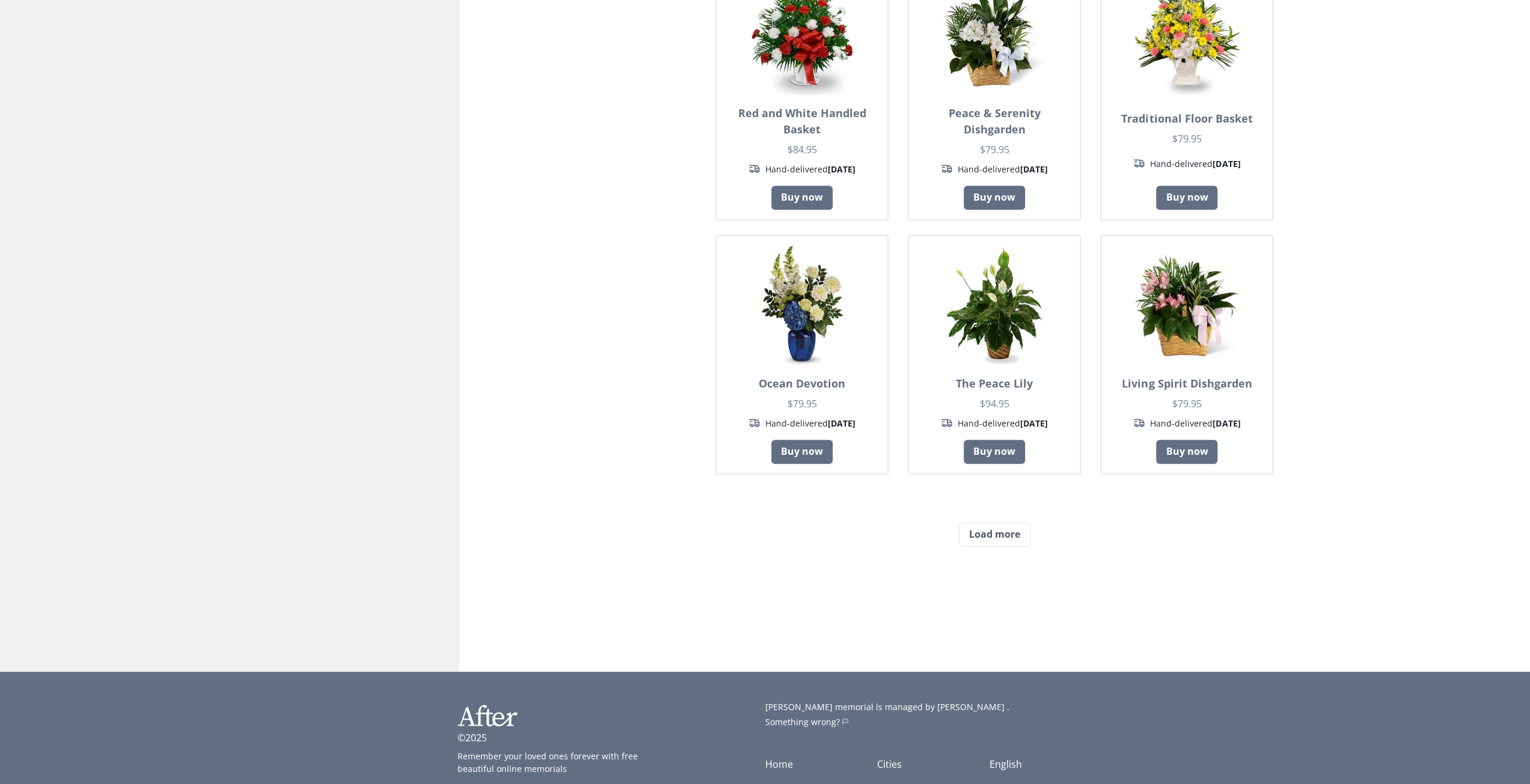
scroll to position [721, 0]
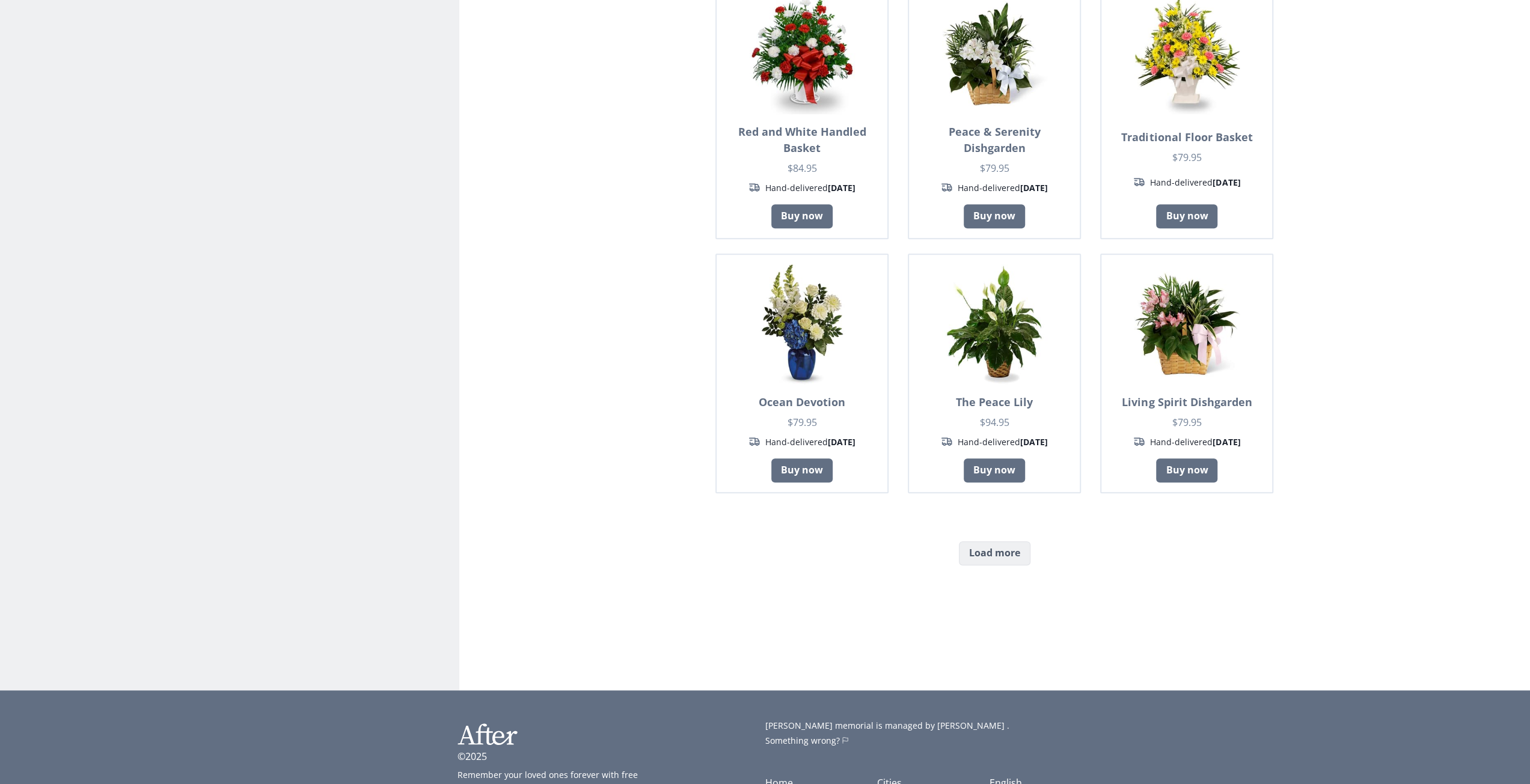
click at [984, 540] on div "Beautiful Dreams $84.95 Hand-delivered [DATE] Buy now Gracious Lavender Basket …" at bounding box center [995, 43] width 1052 height 1139
click at [972, 553] on button "Load more" at bounding box center [994, 553] width 71 height 24
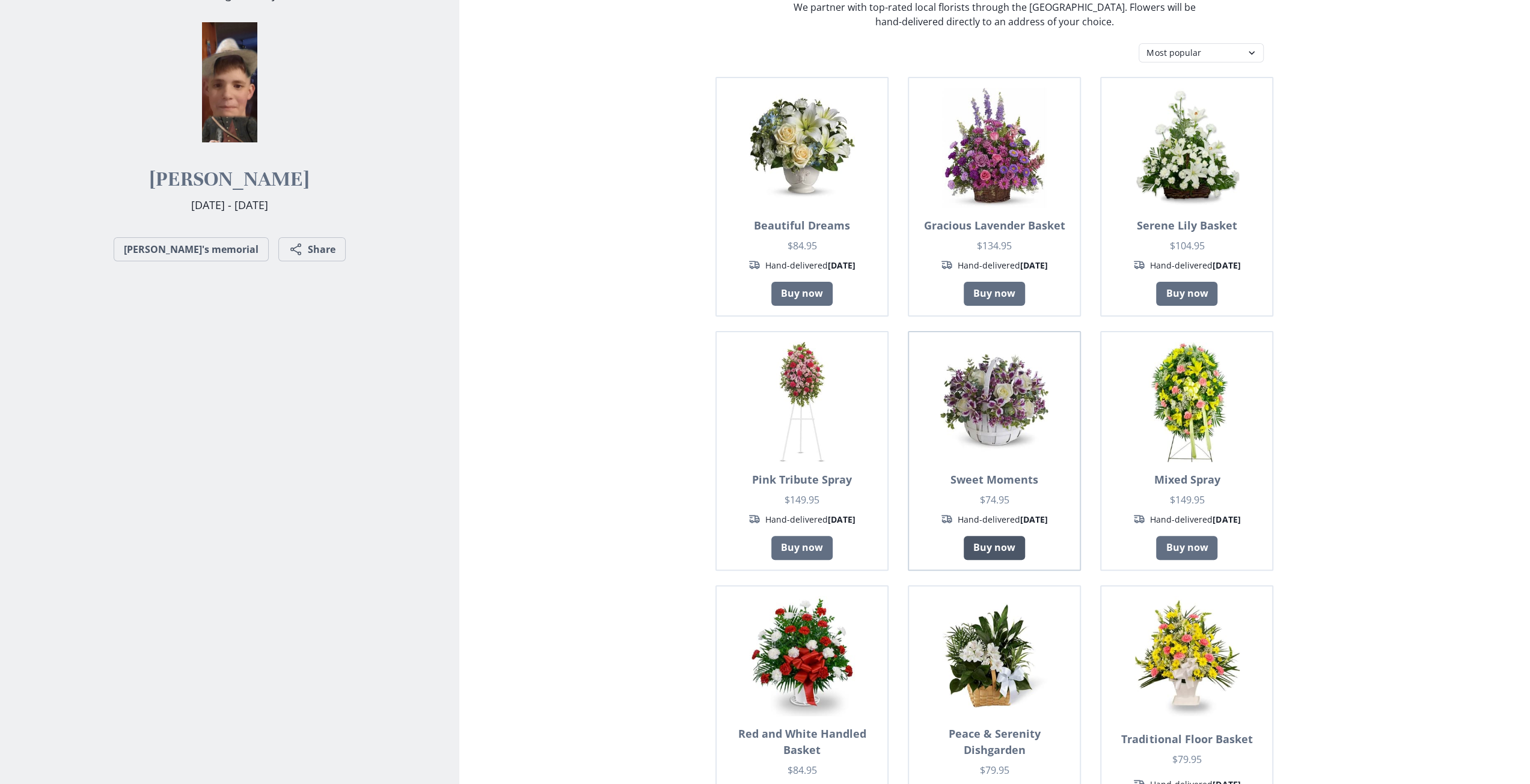
scroll to position [28, 0]
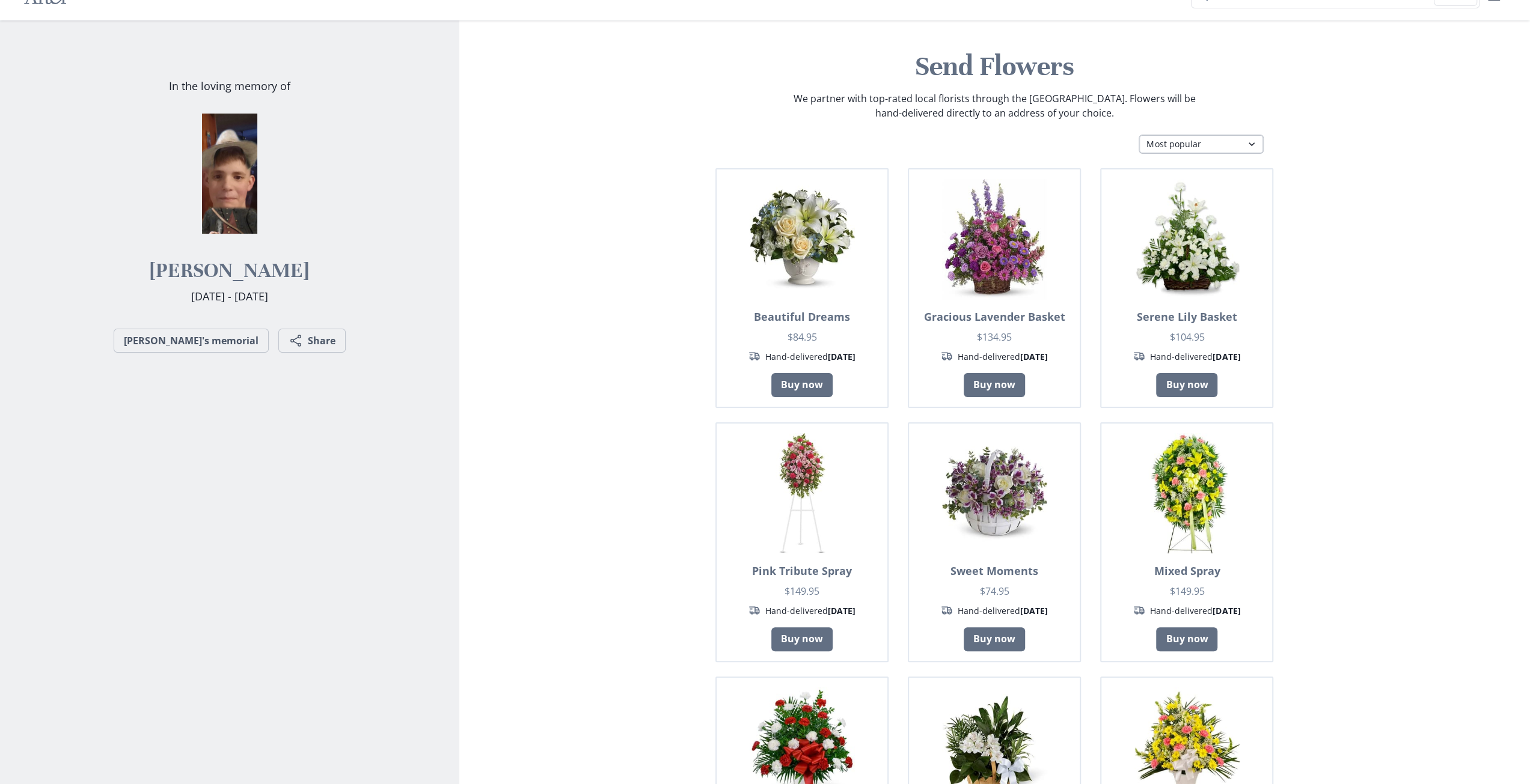
click at [1227, 139] on select "Most popular Table arrangements Baskets Plants Funerals Standing sprays Wreaths…" at bounding box center [1201, 144] width 125 height 19
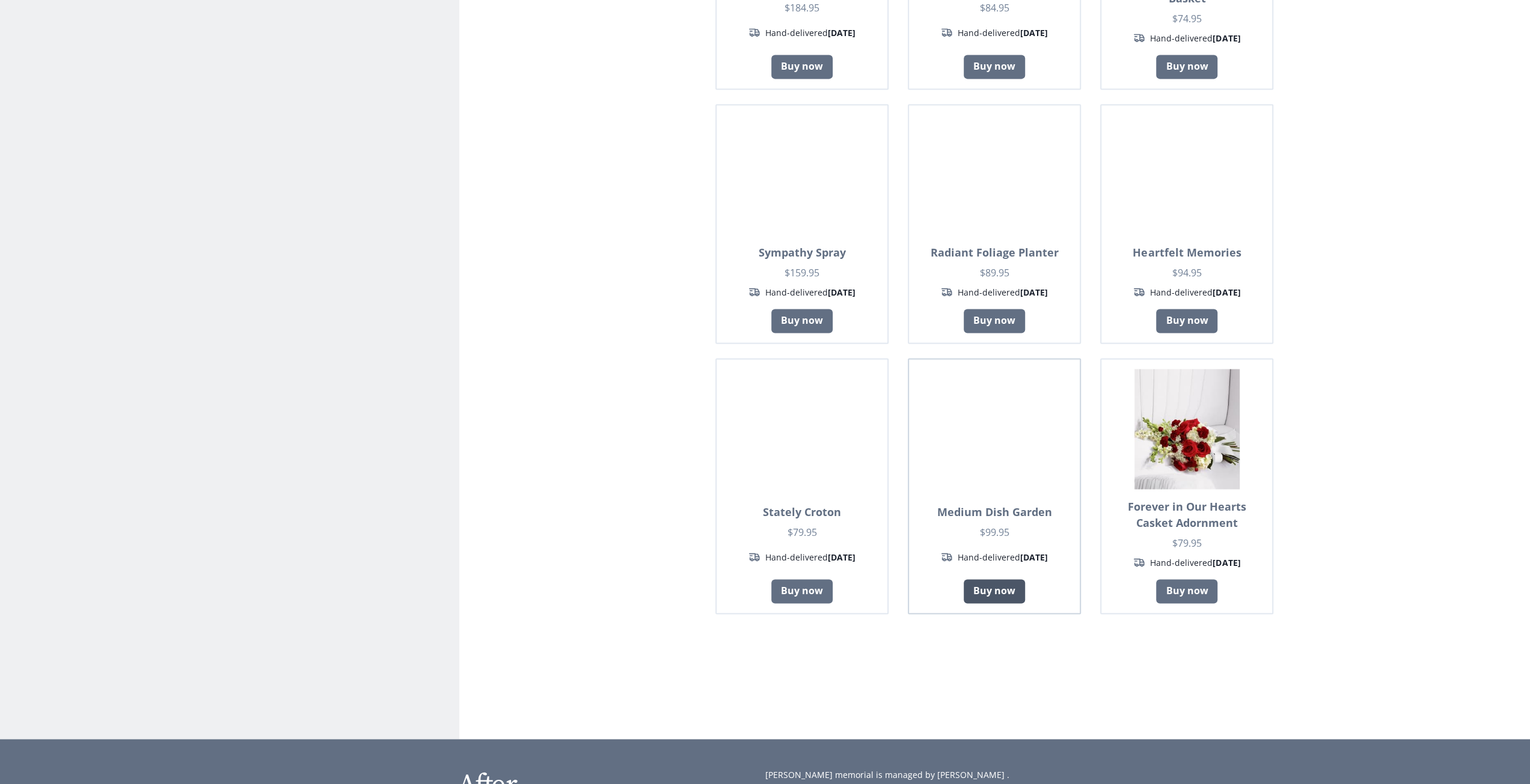
scroll to position [1470, 0]
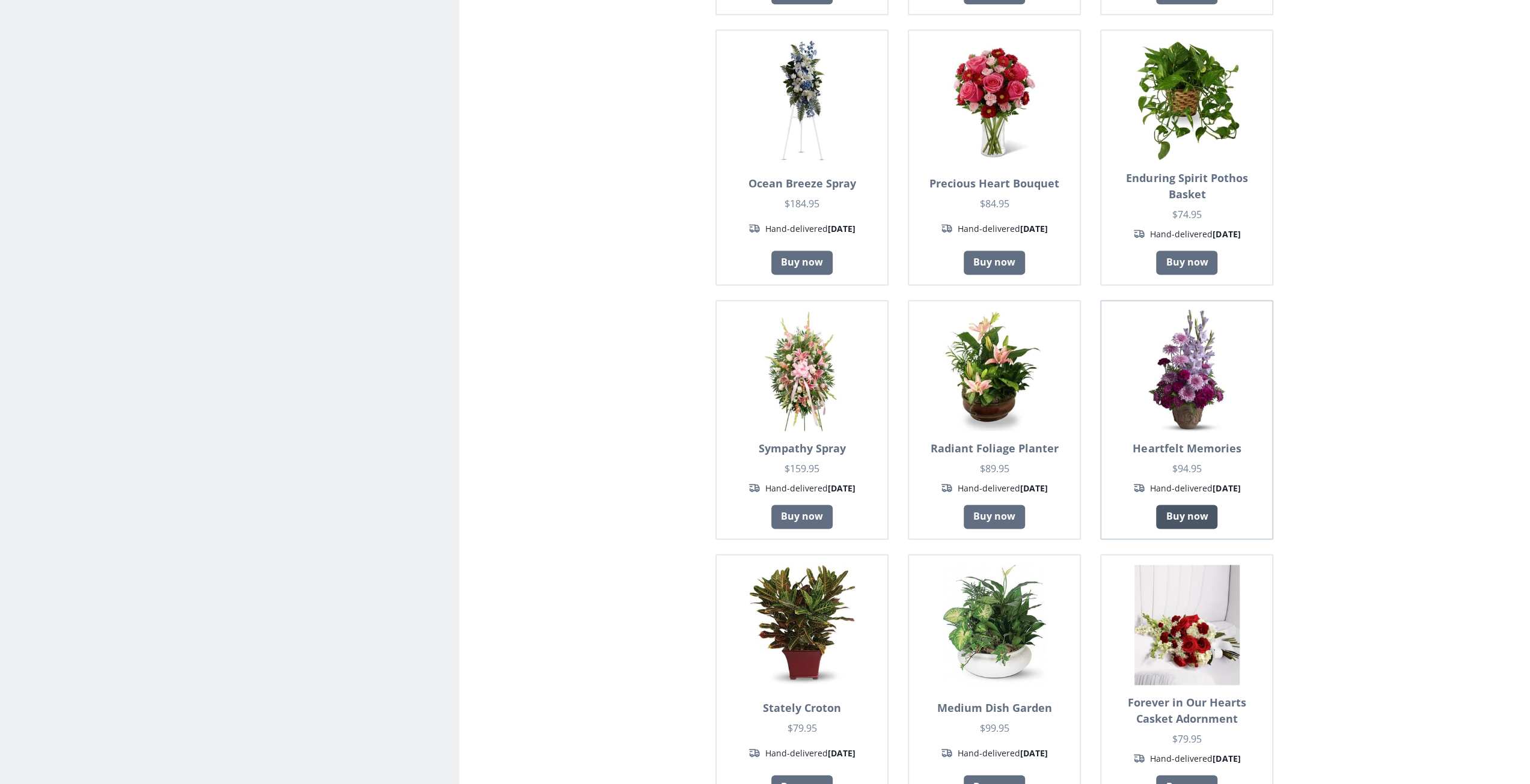
click at [1184, 507] on link "Buy now" at bounding box center [1187, 517] width 61 height 24
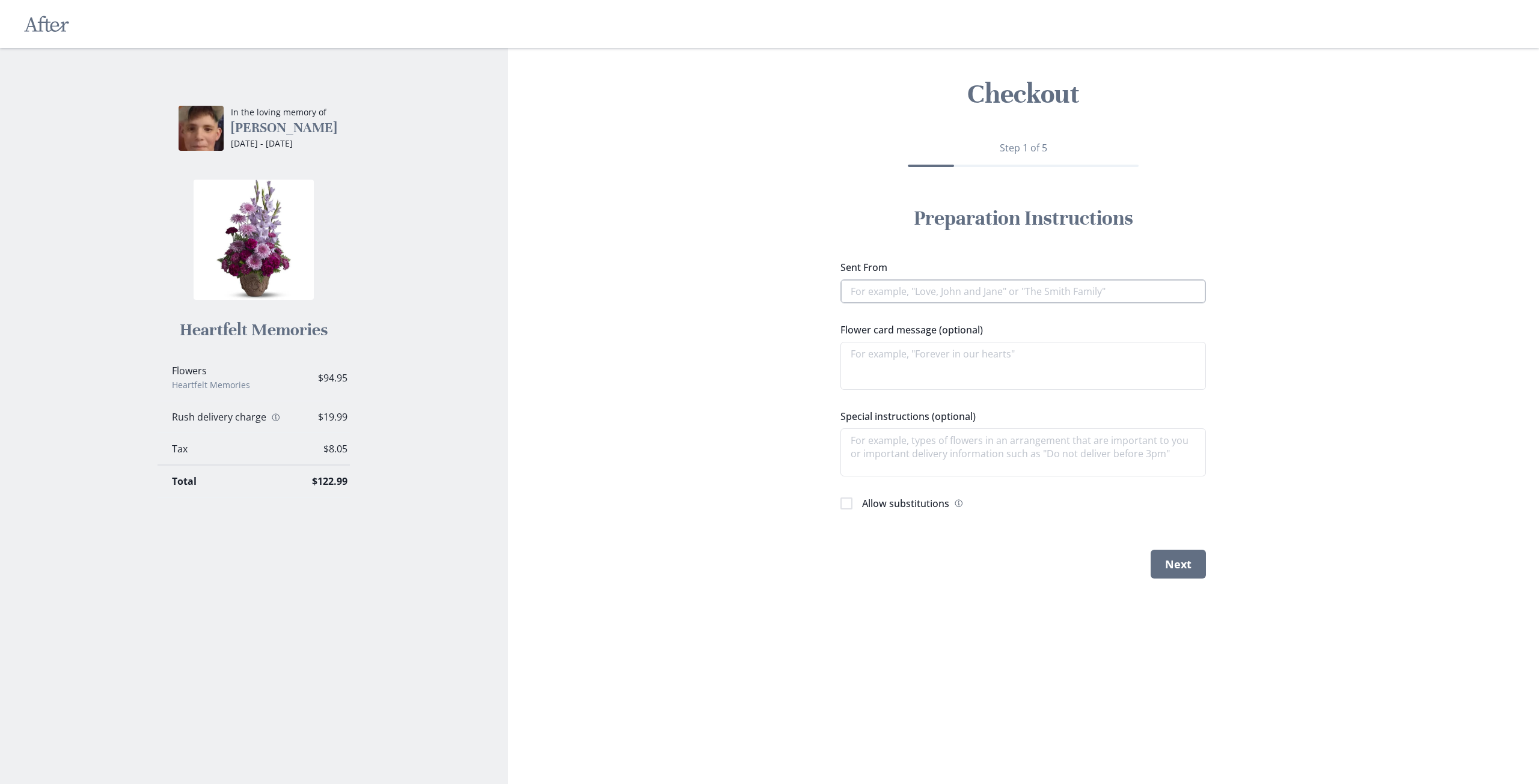
drag, startPoint x: 935, startPoint y: 277, endPoint x: 935, endPoint y: 294, distance: 17.0
click at [935, 277] on div "Sent From" at bounding box center [1023, 282] width 366 height 43
click at [930, 299] on input "Sent From" at bounding box center [1023, 291] width 366 height 24
type textarea "x"
click at [277, 419] on icon "Information" at bounding box center [276, 417] width 10 height 10
